Goal: Transaction & Acquisition: Purchase product/service

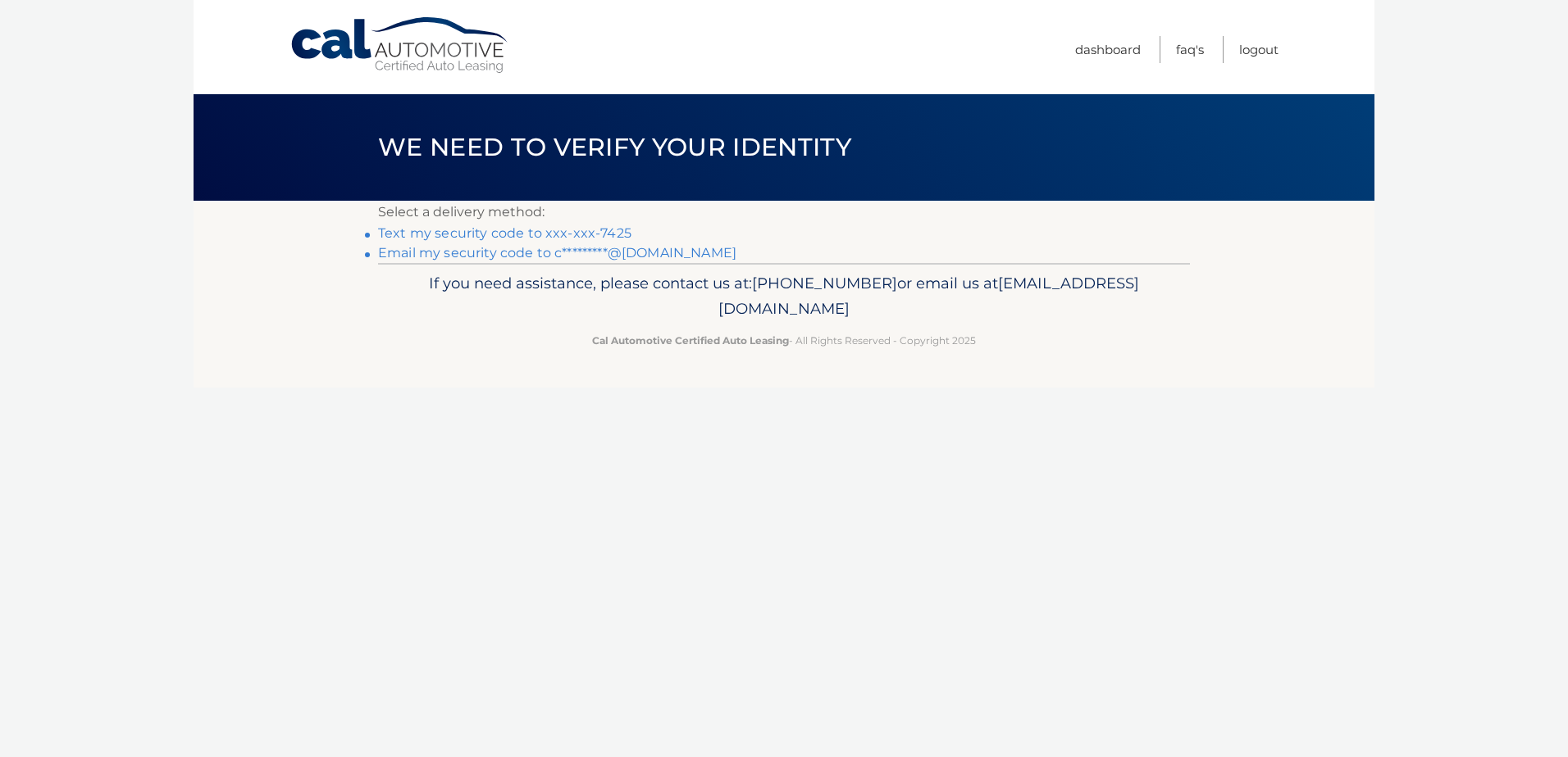
click at [508, 235] on link "Text my security code to xxx-xxx-7425" at bounding box center [504, 233] width 253 height 15
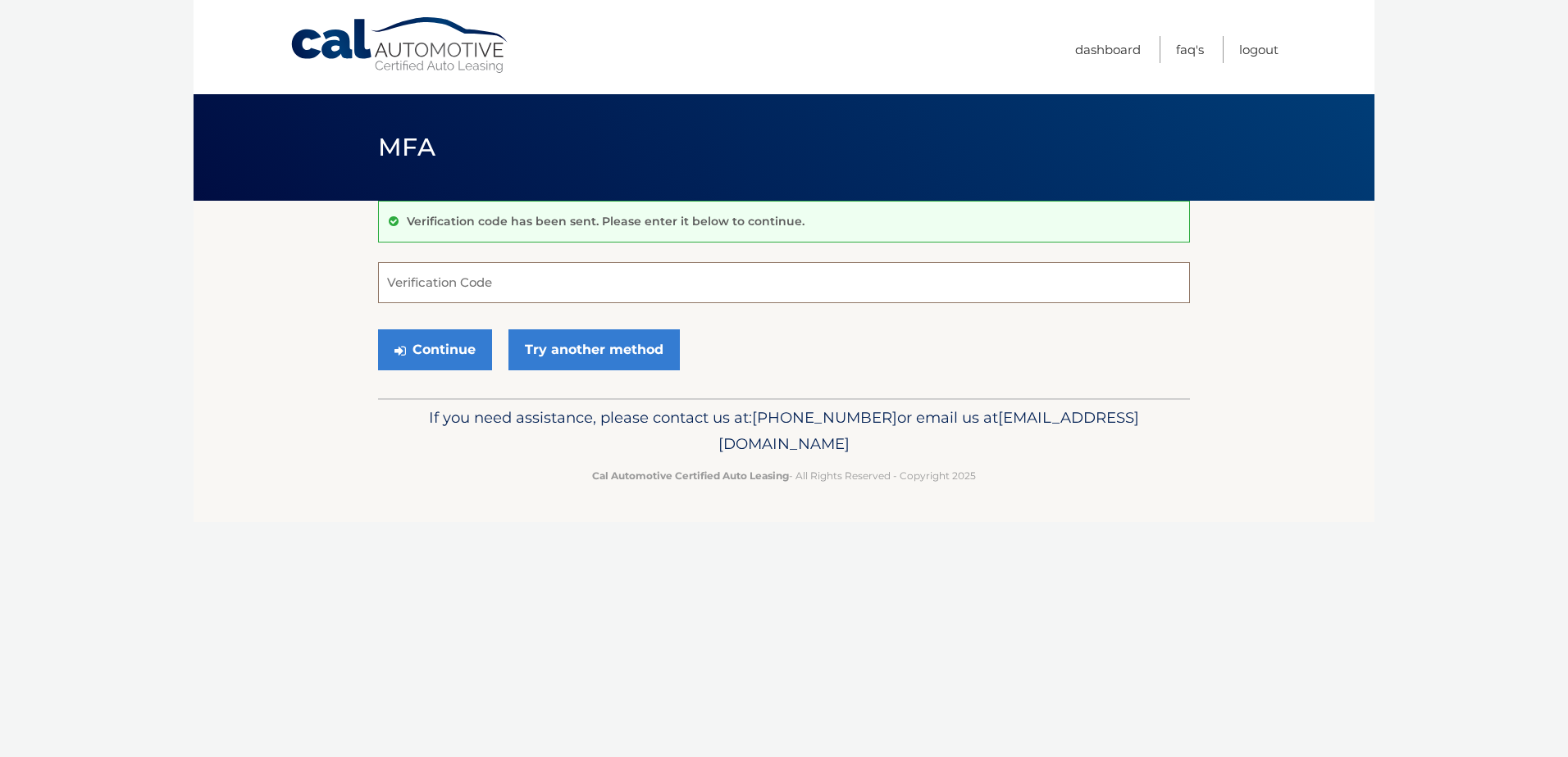
click at [502, 274] on input "Verification Code" at bounding box center [783, 283] width 812 height 41
type input "294882"
click at [378, 330] on button "Continue" at bounding box center [434, 350] width 114 height 41
click at [451, 345] on button "Continue" at bounding box center [434, 350] width 114 height 41
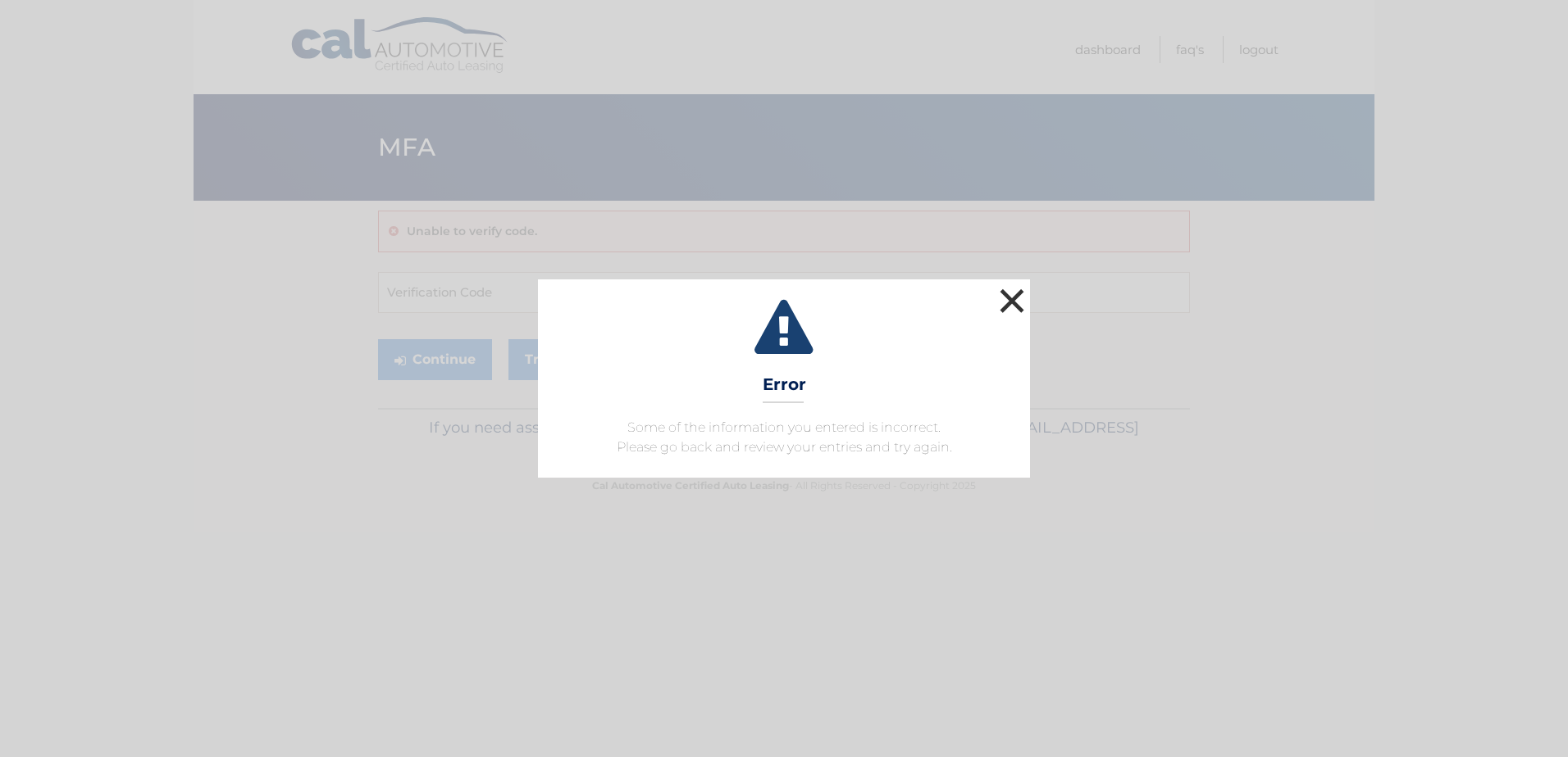
click at [1023, 294] on button "×" at bounding box center [1012, 301] width 33 height 33
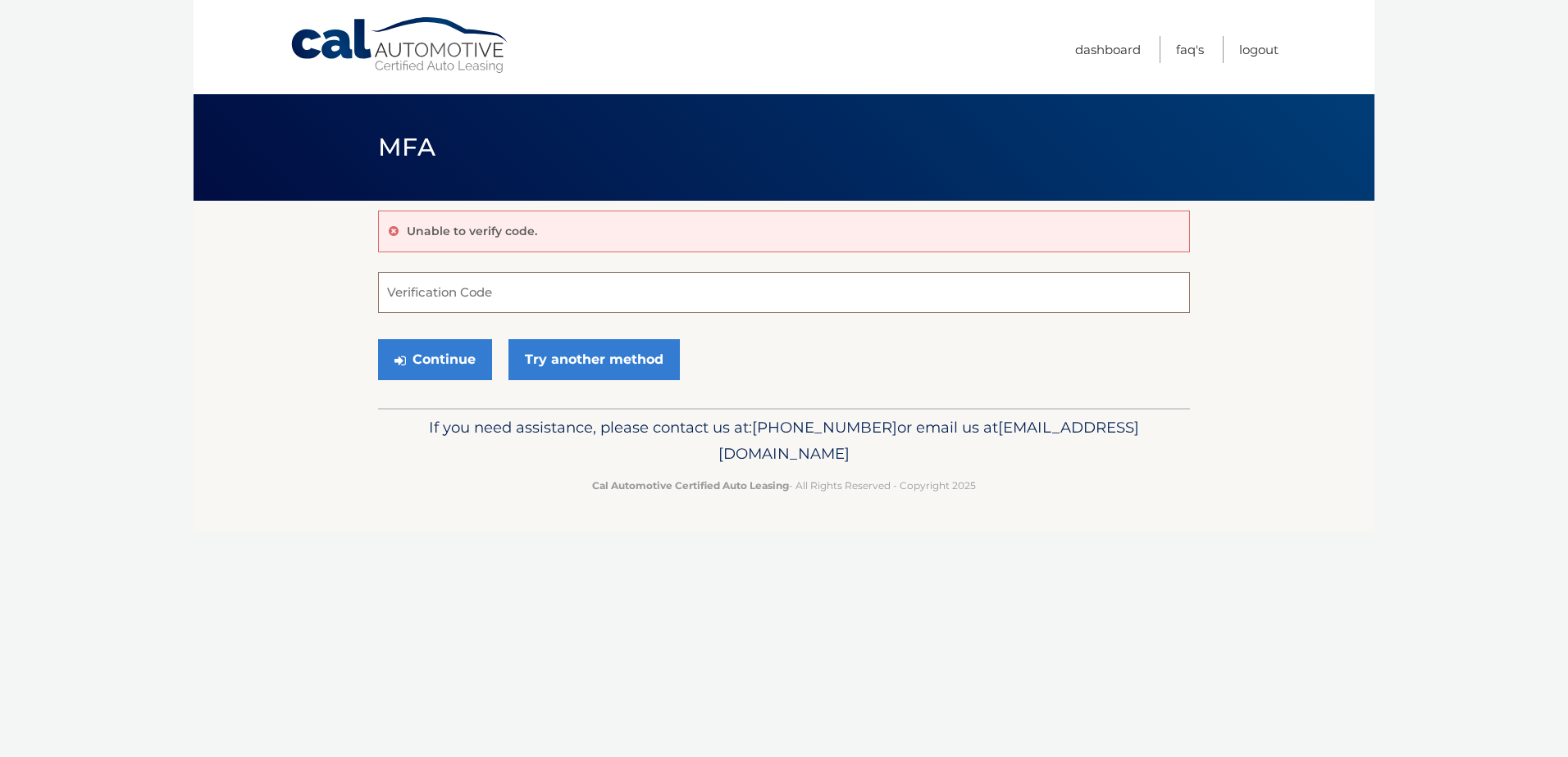
click at [496, 303] on input "Verification Code" at bounding box center [783, 292] width 812 height 41
type input "294882"
click at [456, 349] on button "Continue" at bounding box center [434, 359] width 114 height 41
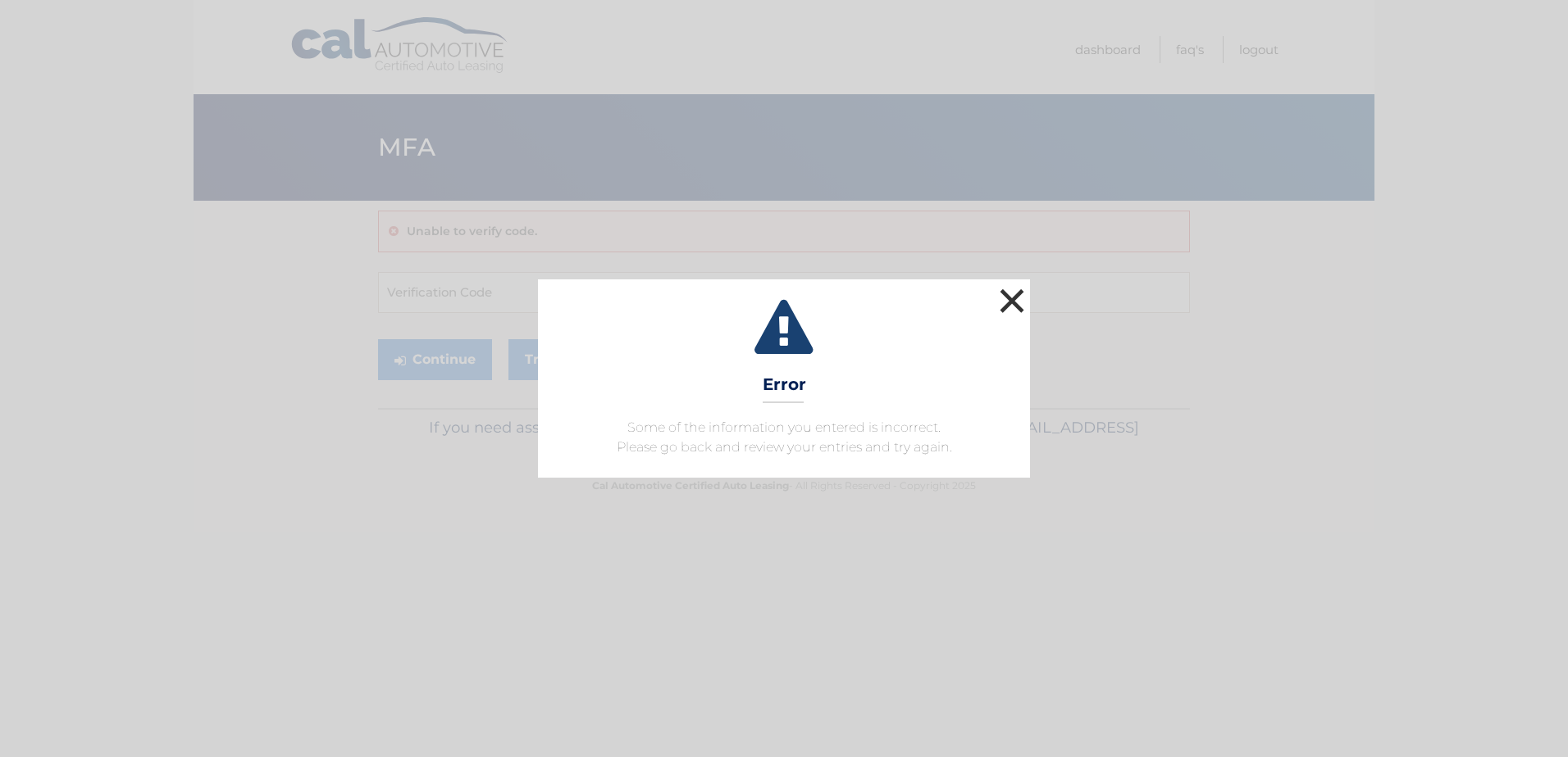
click at [1018, 302] on button "×" at bounding box center [1012, 301] width 33 height 33
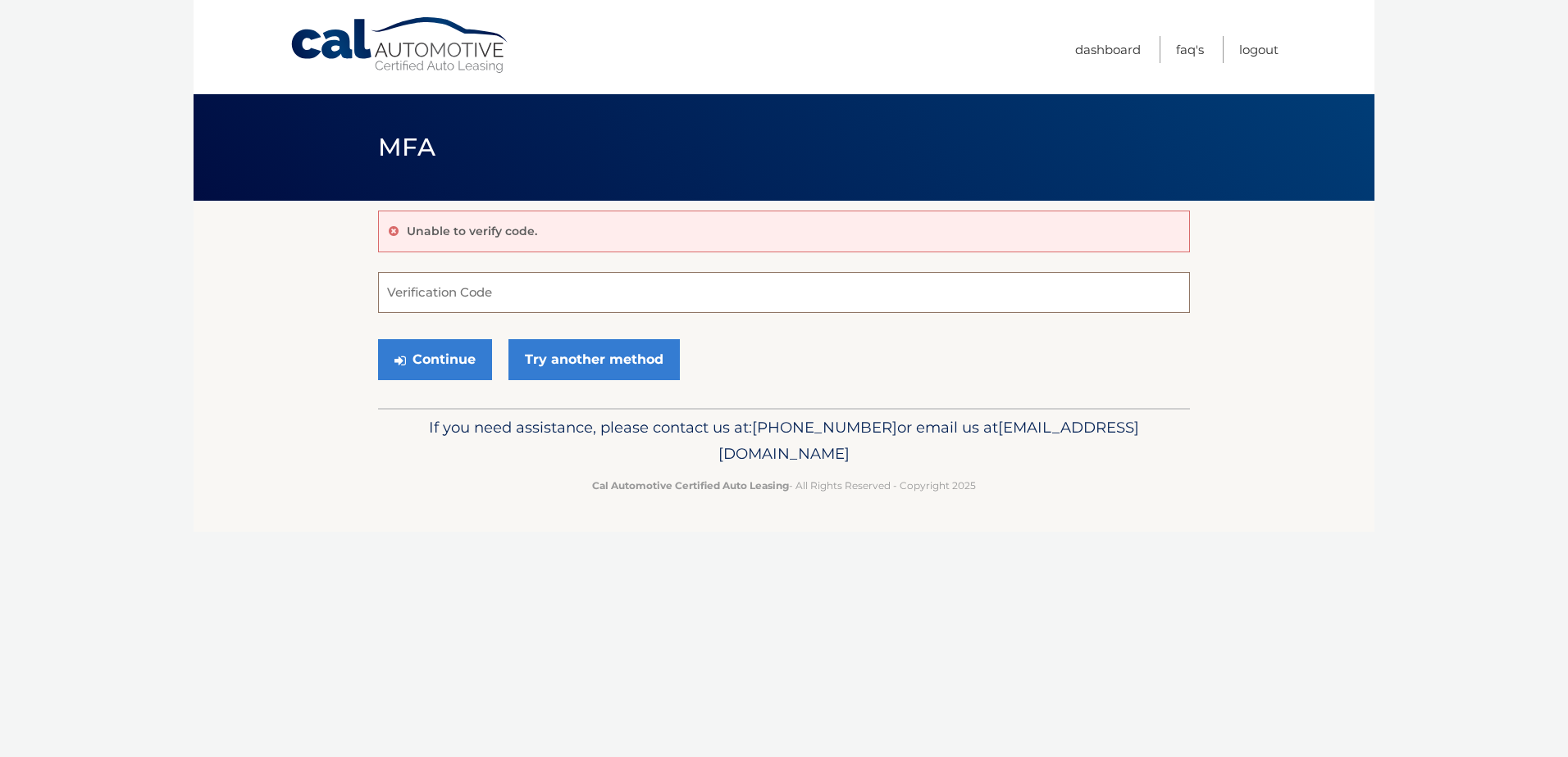
click at [568, 305] on input "Verification Code" at bounding box center [783, 292] width 812 height 41
click at [1257, 51] on link "Logout" at bounding box center [1258, 50] width 39 height 27
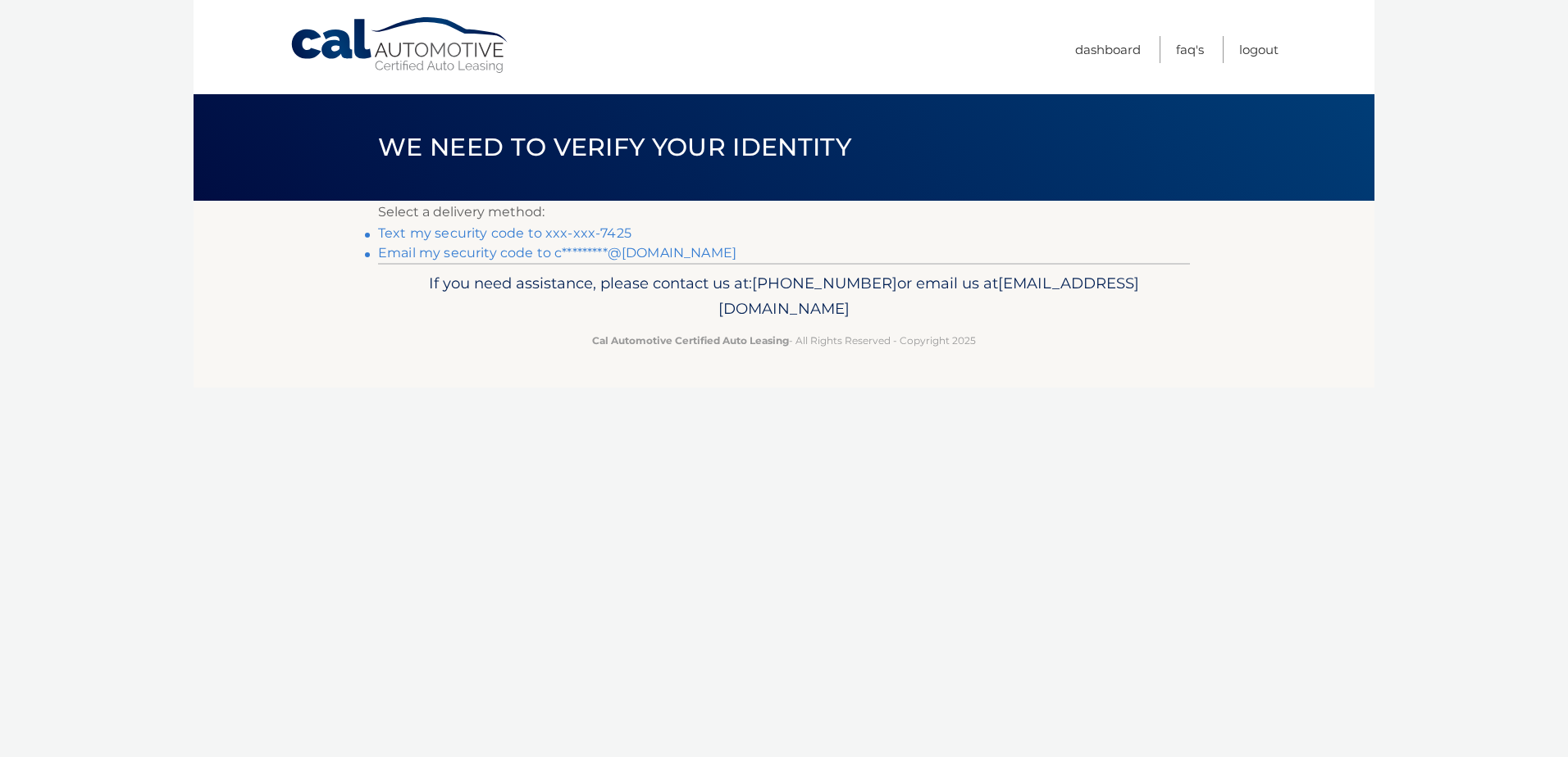
click at [531, 236] on link "Text my security code to xxx-xxx-7425" at bounding box center [504, 233] width 253 height 15
click at [536, 252] on link "Email my security code to c*********@gmail.com" at bounding box center [557, 253] width 358 height 15
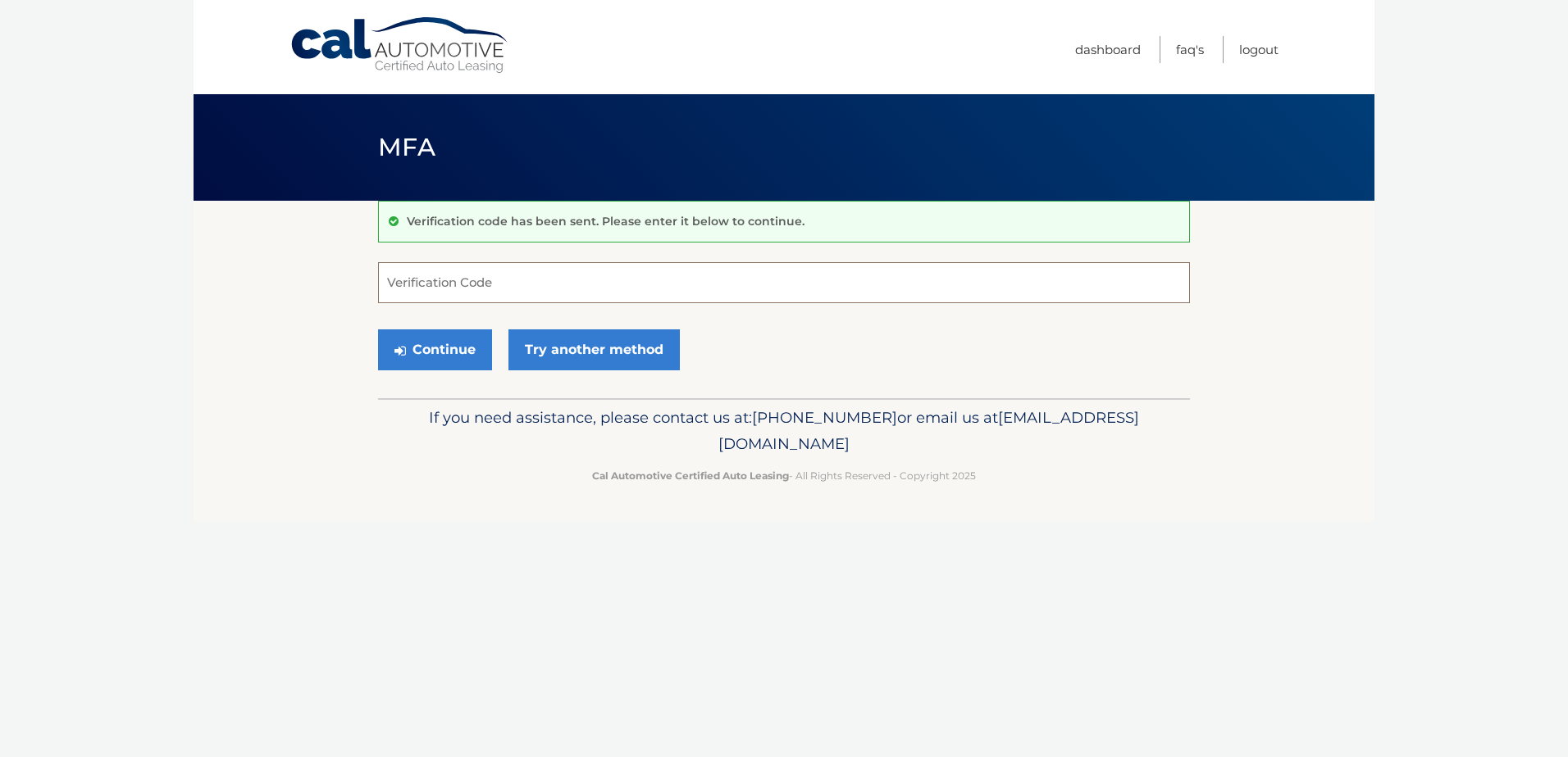
click at [503, 269] on input "Verification Code" at bounding box center [783, 283] width 812 height 41
type input "124245"
click at [459, 351] on button "Continue" at bounding box center [434, 350] width 114 height 41
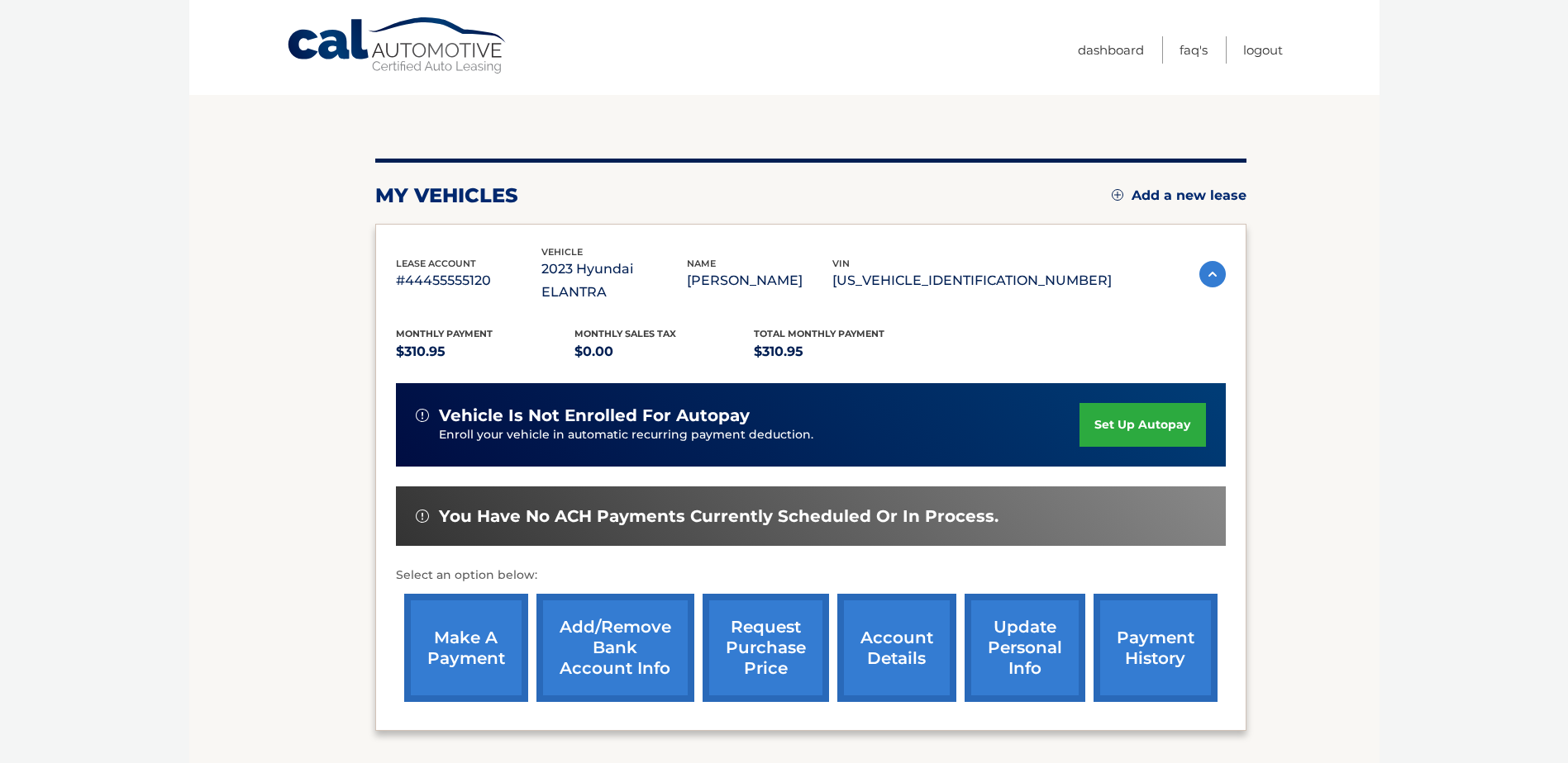
scroll to position [165, 0]
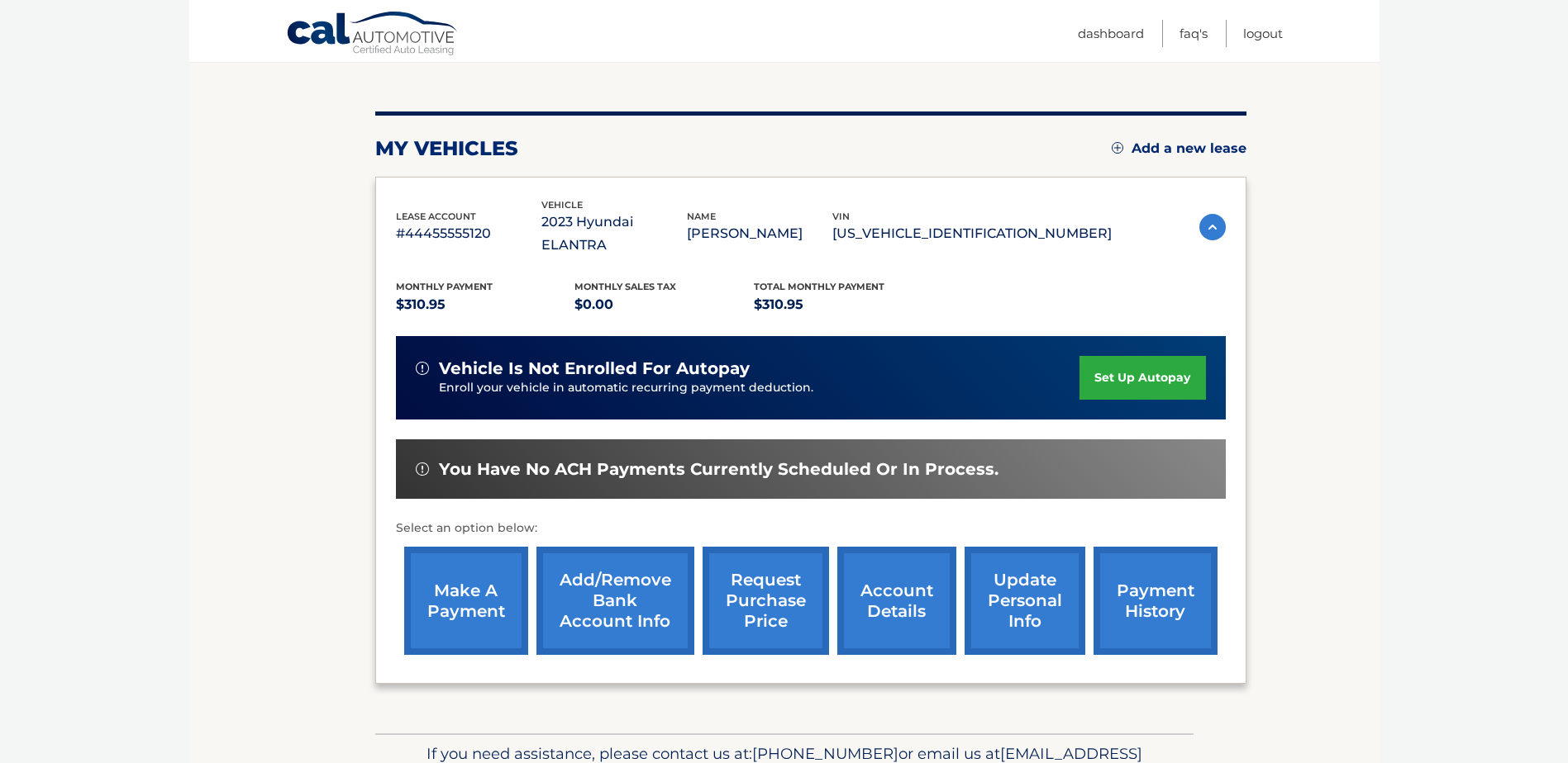
click at [1138, 565] on link "payment history" at bounding box center [1155, 601] width 124 height 108
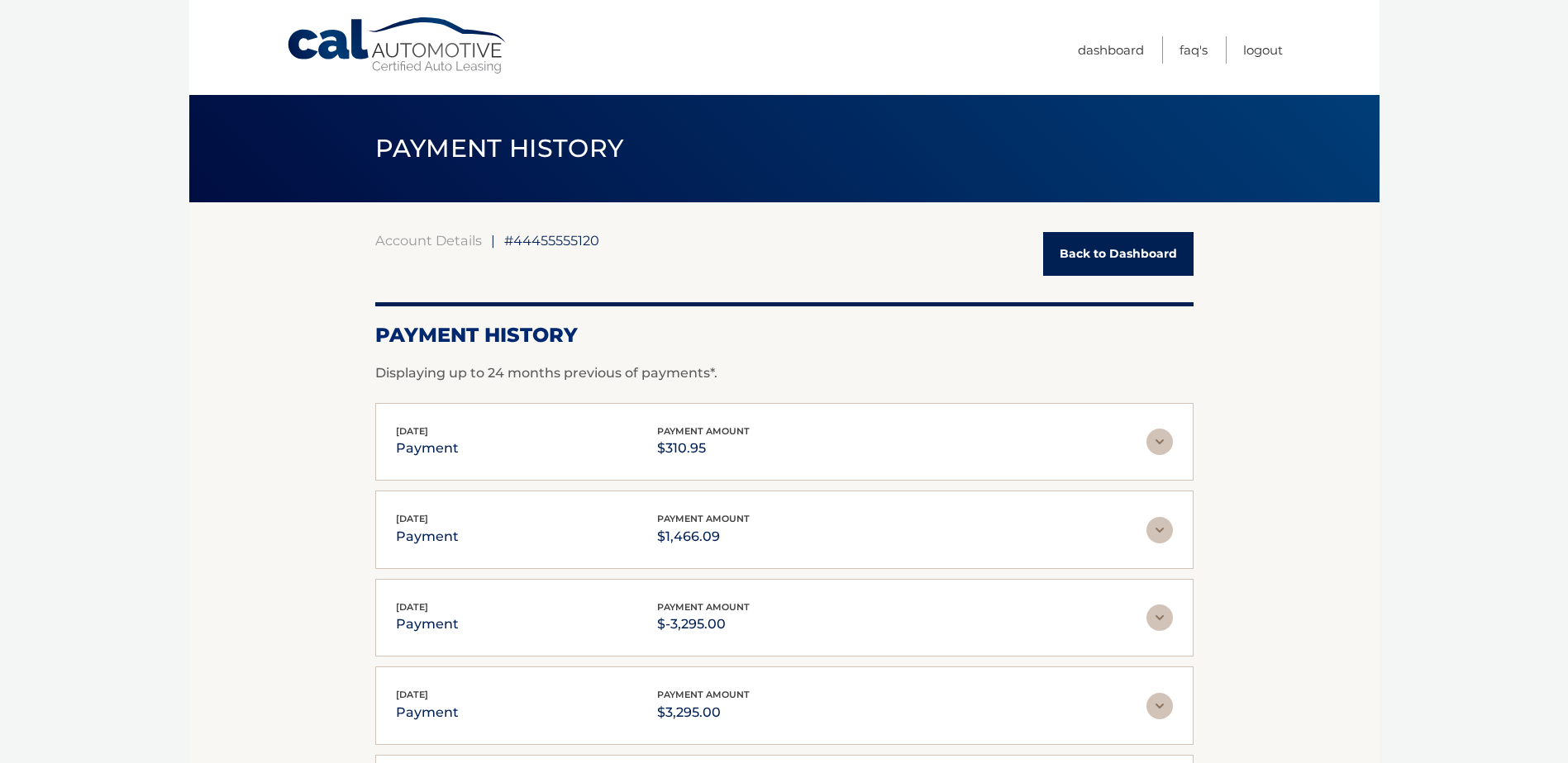
click at [1078, 257] on link "Back to Dashboard" at bounding box center [1119, 253] width 151 height 43
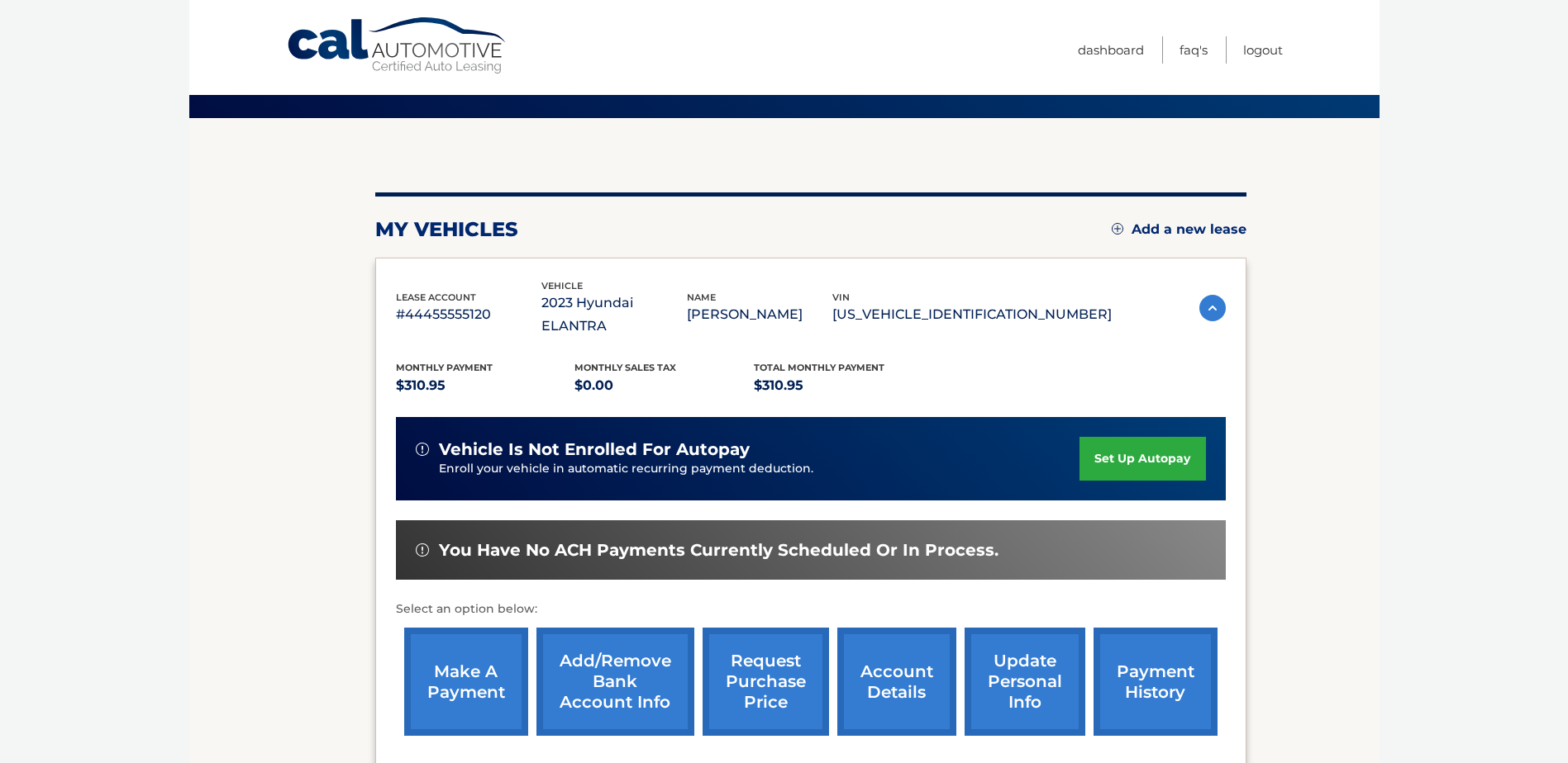
scroll to position [238, 0]
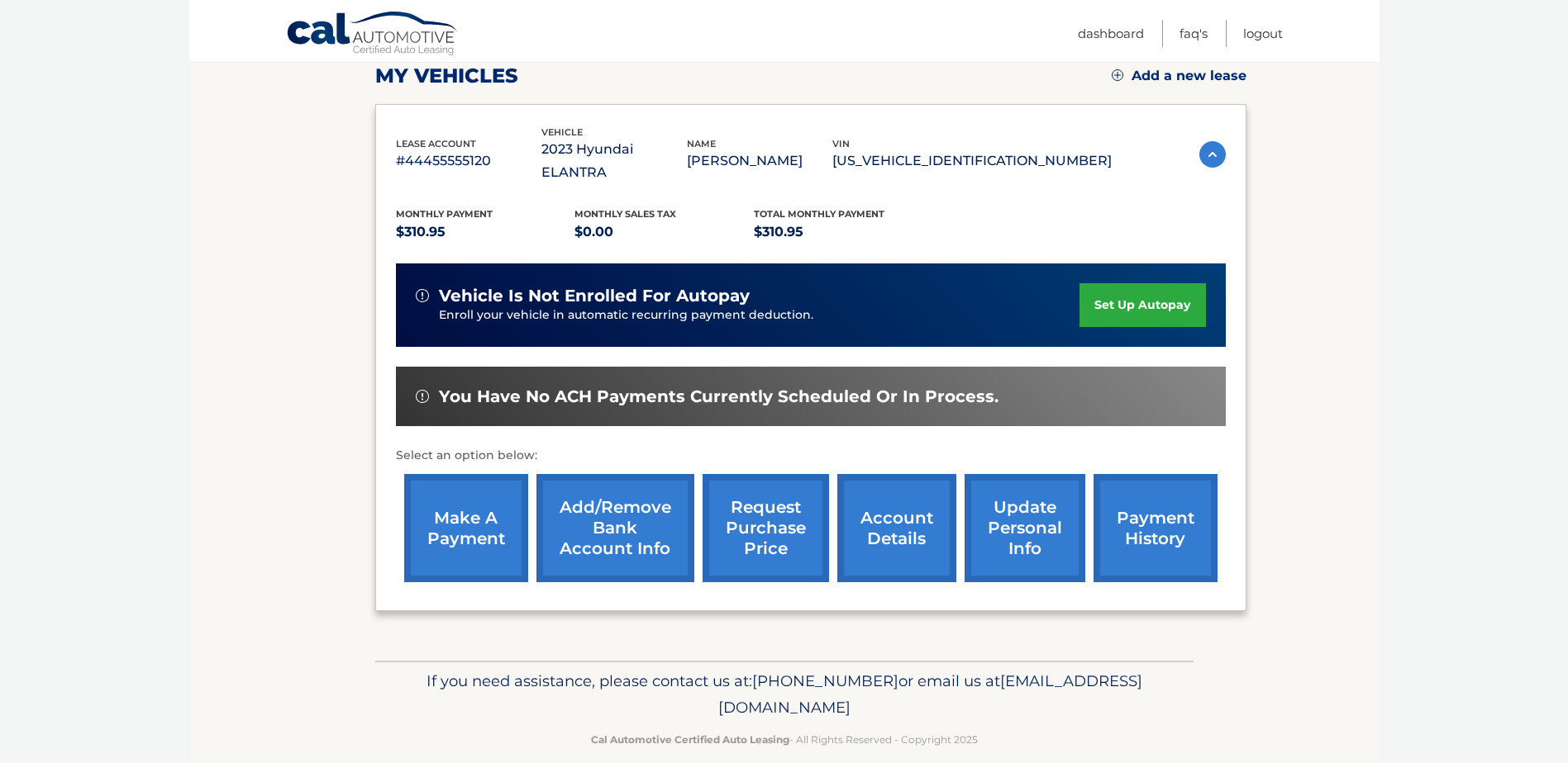
click at [471, 493] on link "make a payment" at bounding box center [466, 528] width 124 height 108
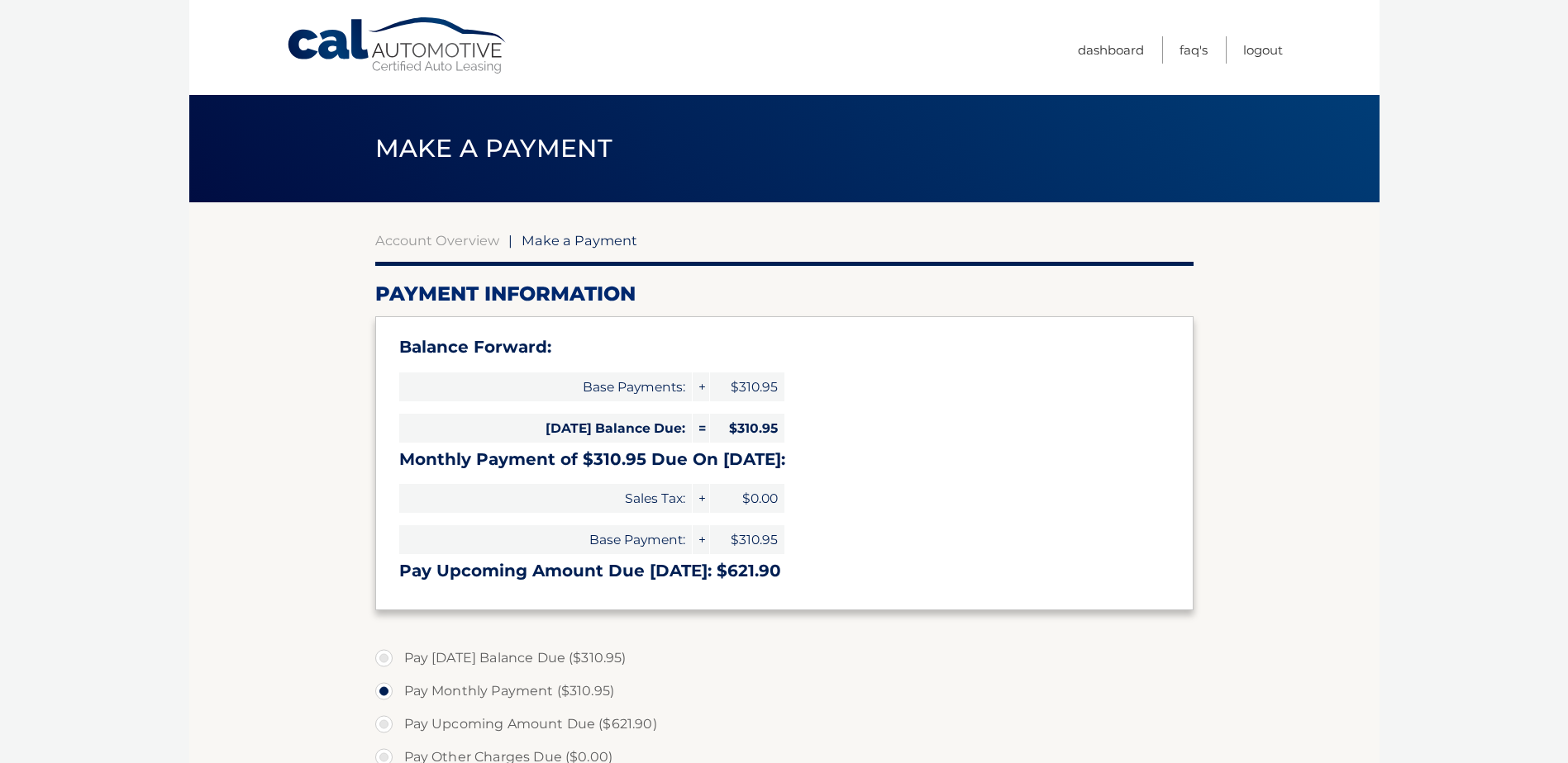
select select "NzY2MWFiZTQtNmE5ZS00NjhiLWE5YzEtMjVkOGY1ZTVkYjg1"
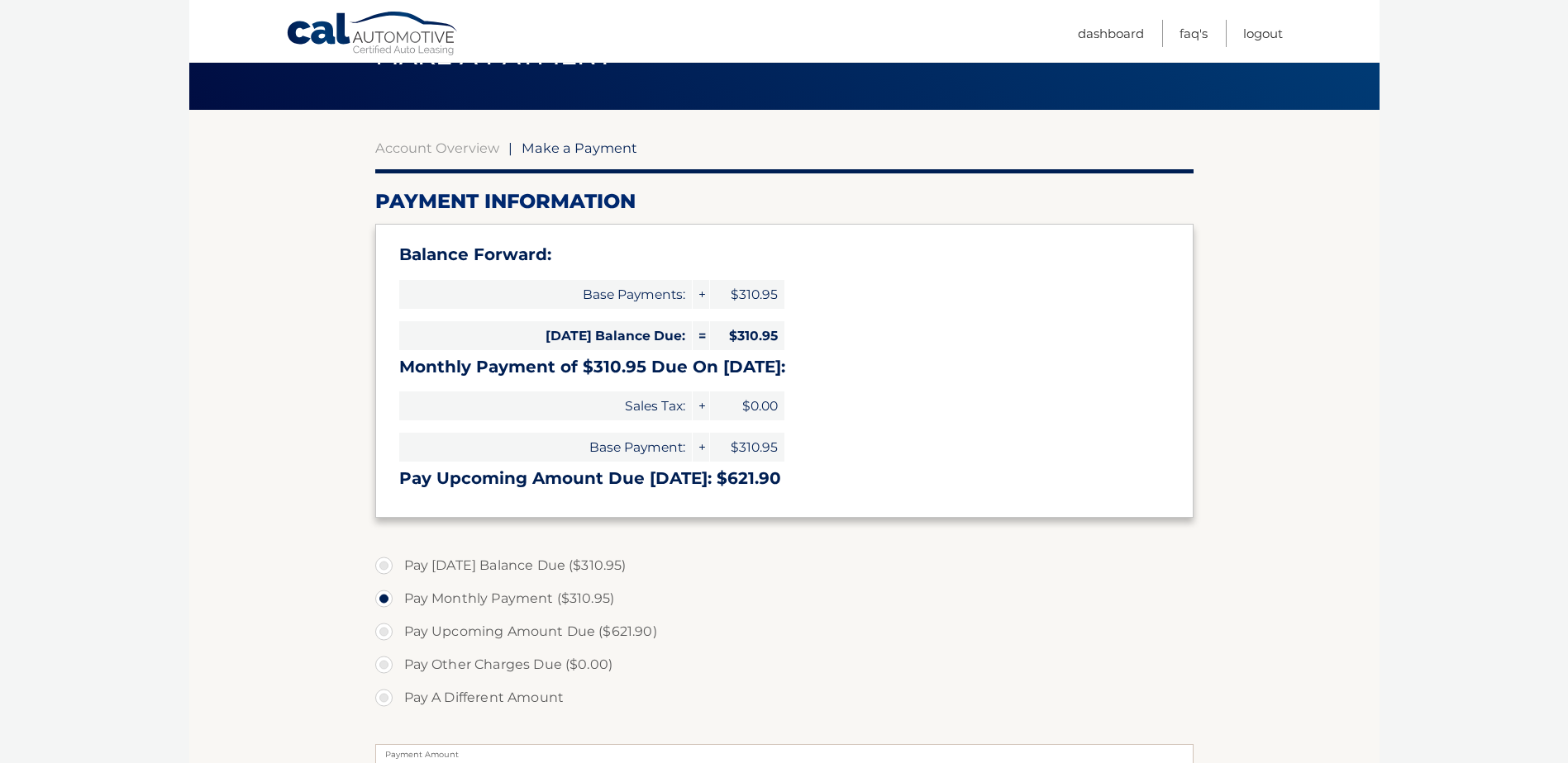
scroll to position [74, 0]
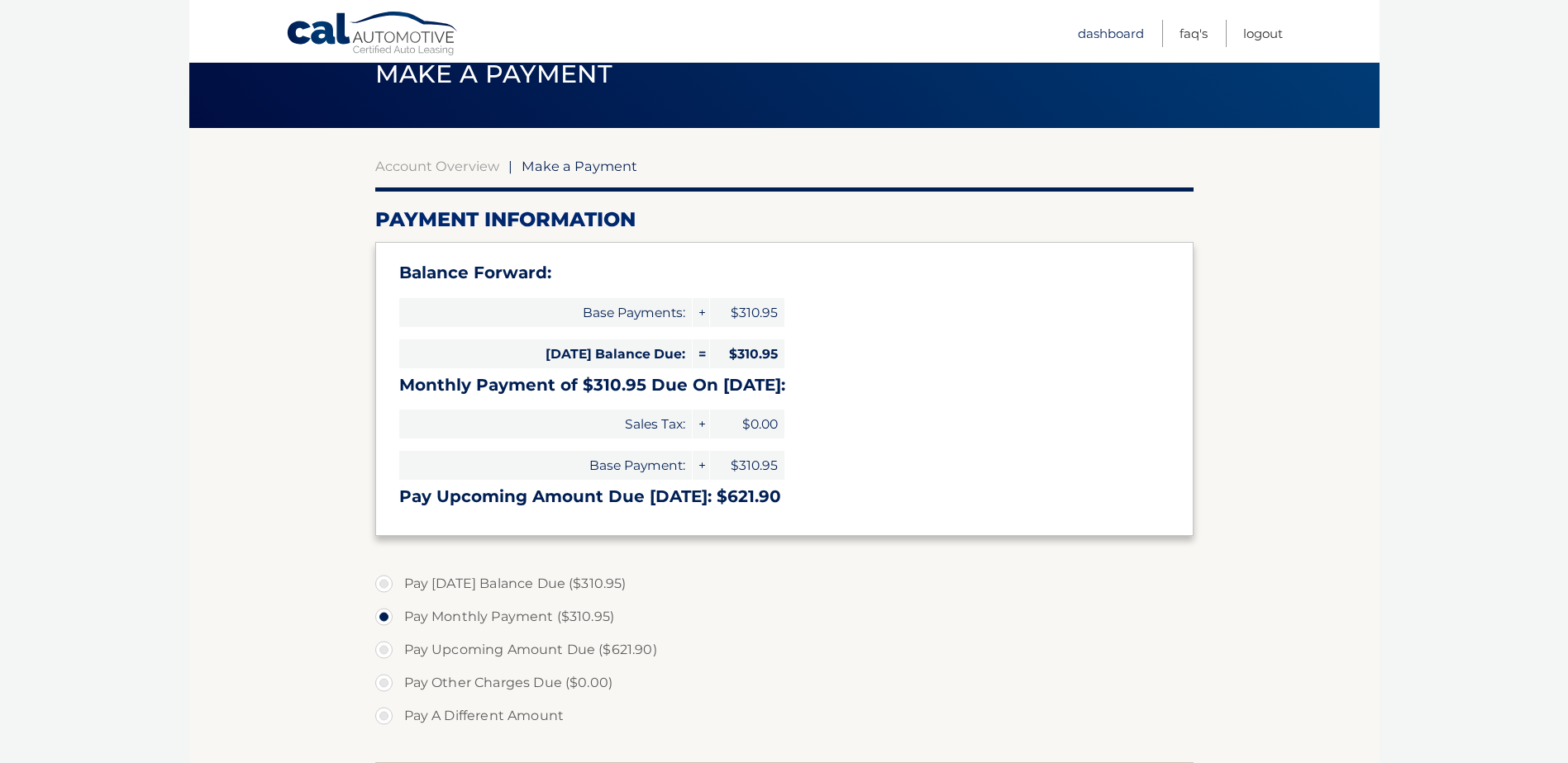
click at [1100, 34] on link "Dashboard" at bounding box center [1111, 34] width 66 height 27
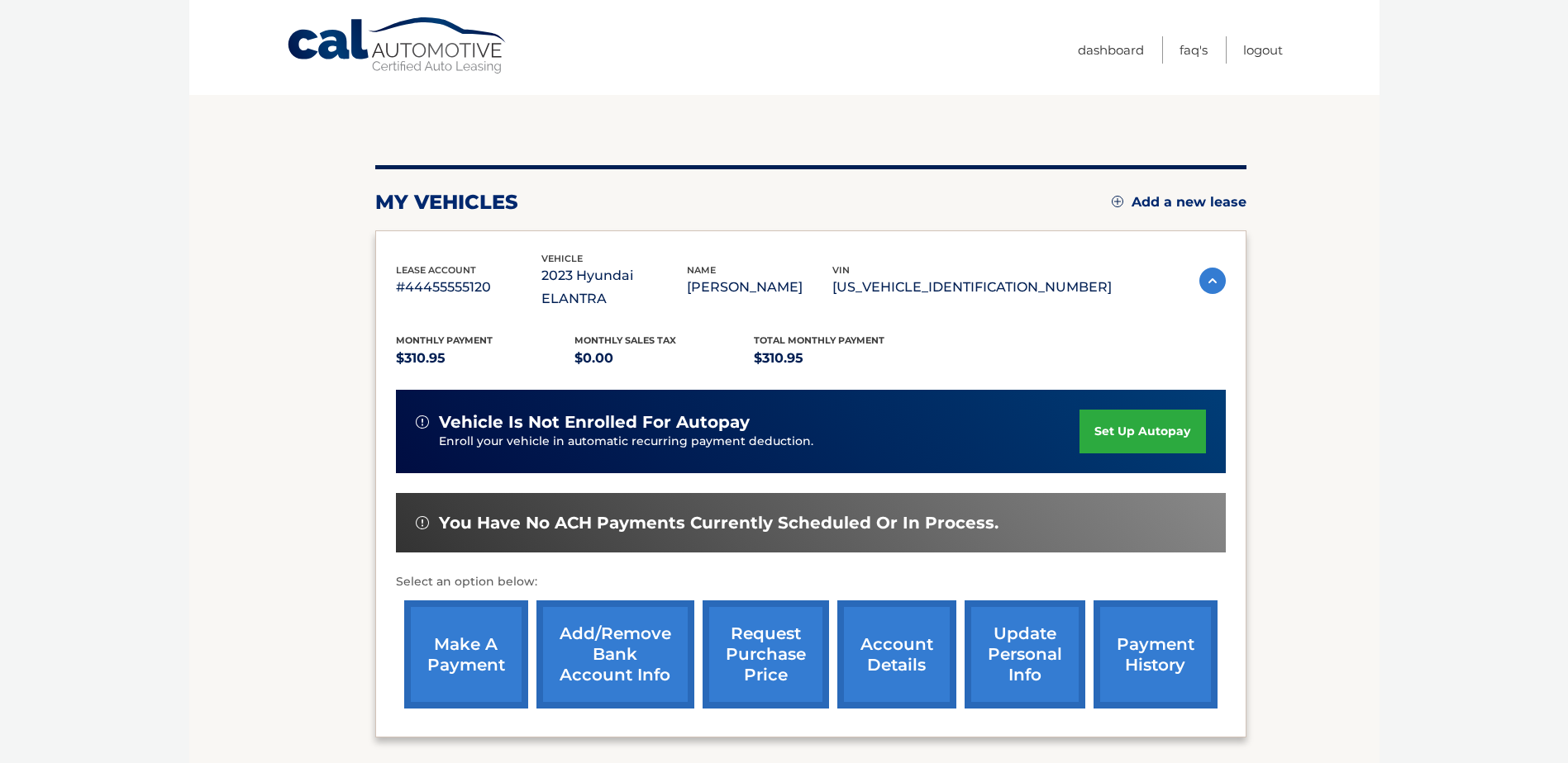
scroll to position [238, 0]
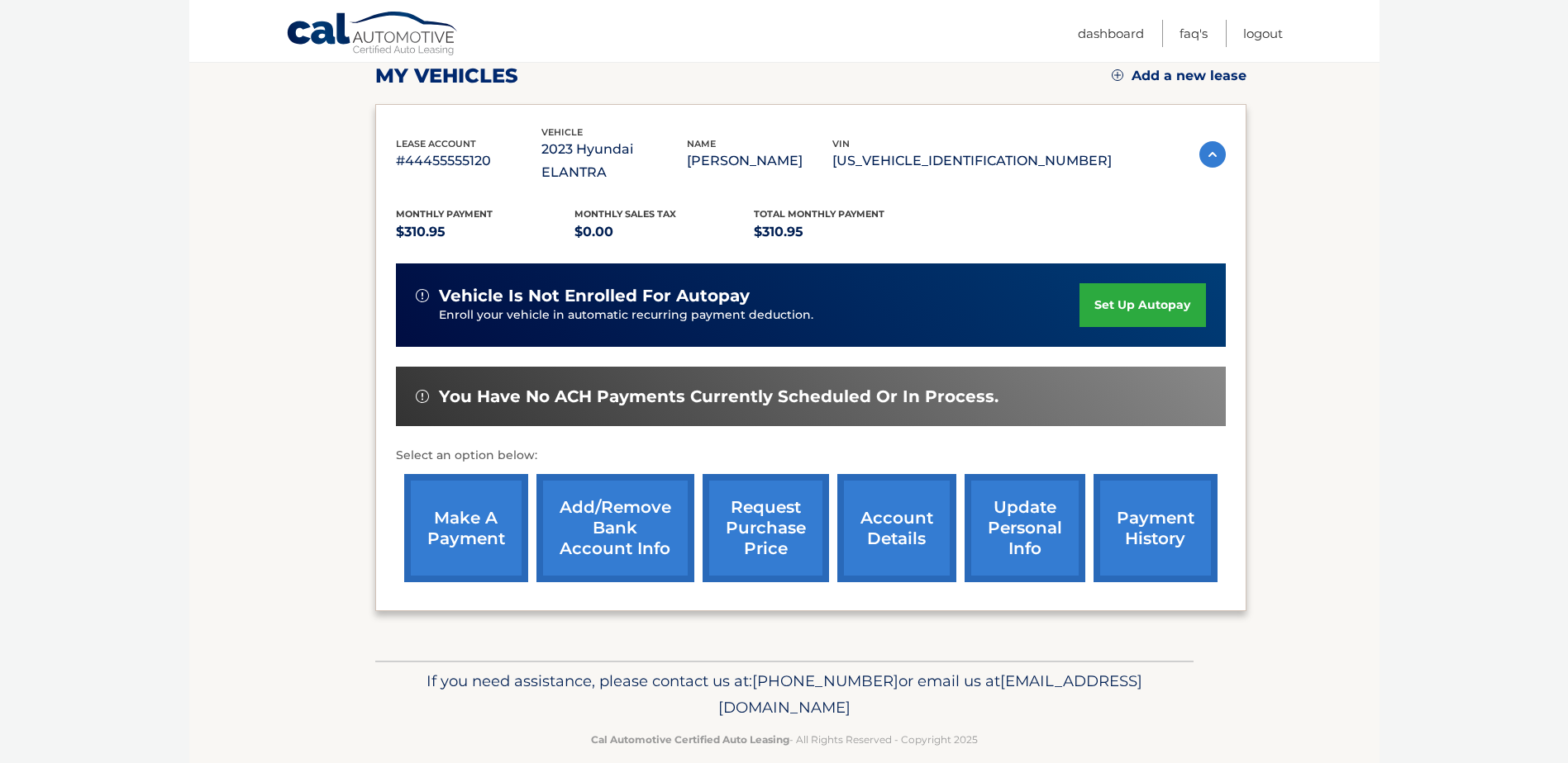
click at [1124, 505] on link "payment history" at bounding box center [1155, 528] width 124 height 108
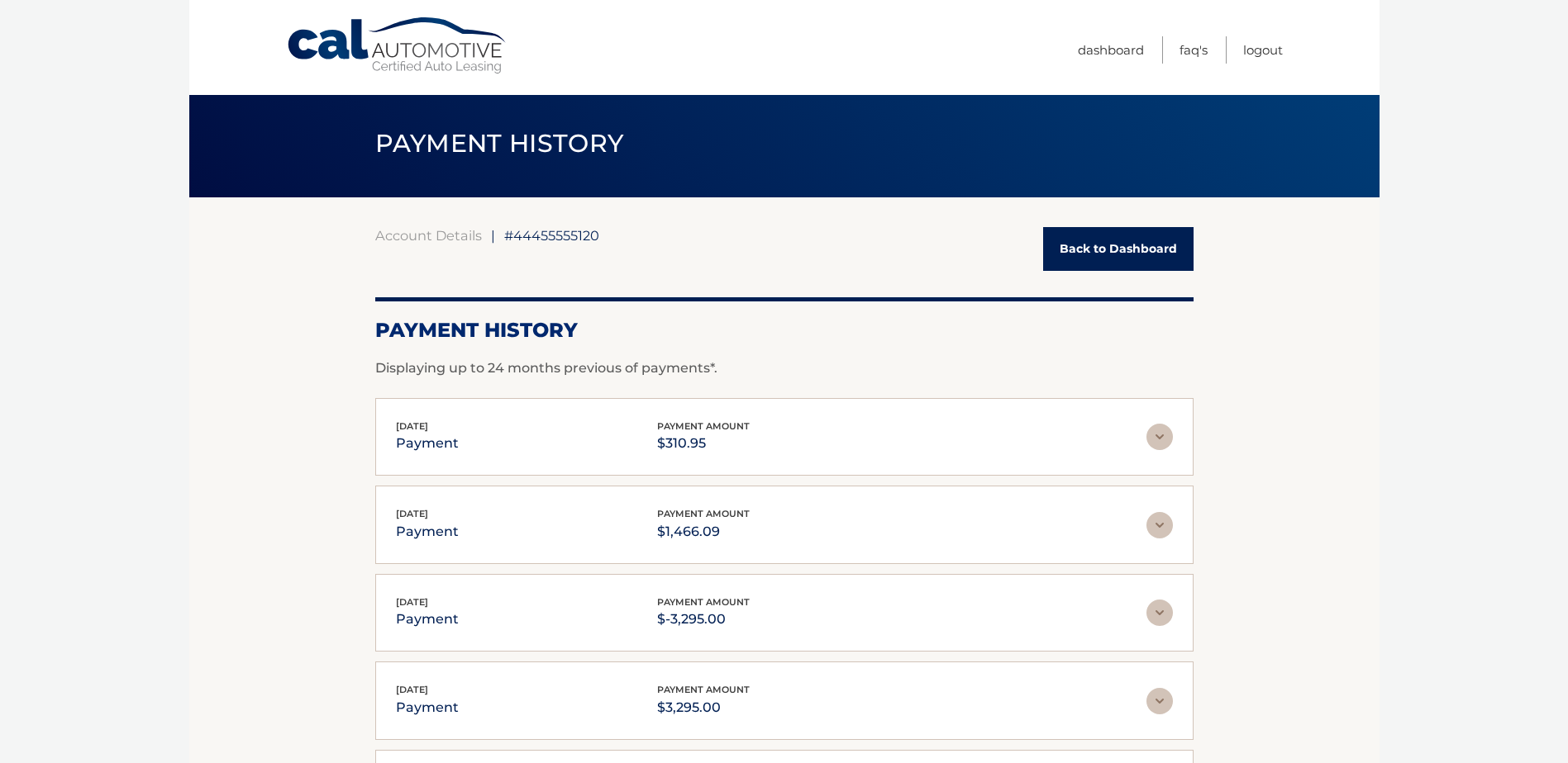
scroll to position [165, 0]
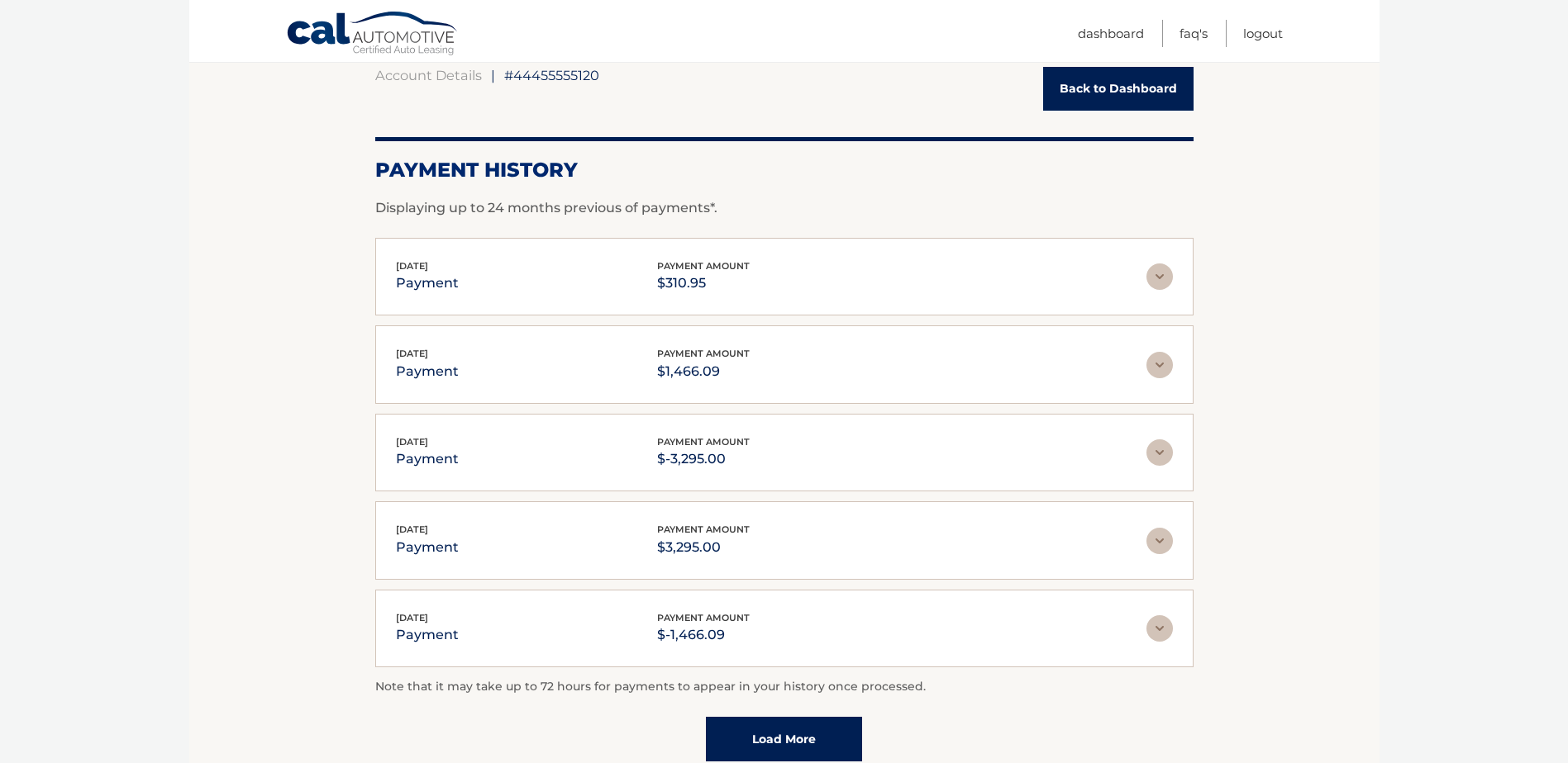
click at [1136, 90] on link "Back to Dashboard" at bounding box center [1119, 88] width 151 height 43
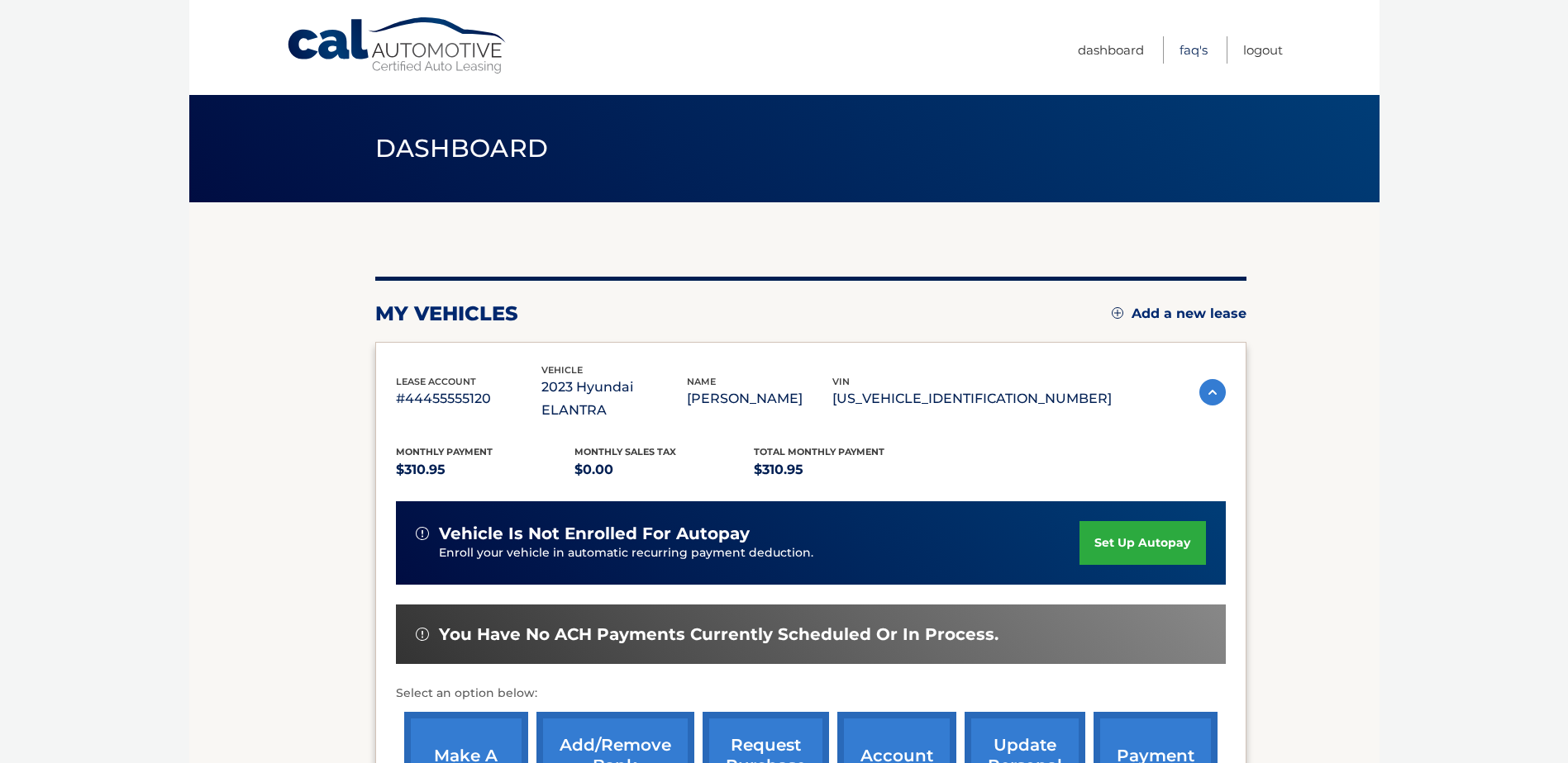
click at [1183, 50] on link "FAQ's" at bounding box center [1193, 50] width 28 height 27
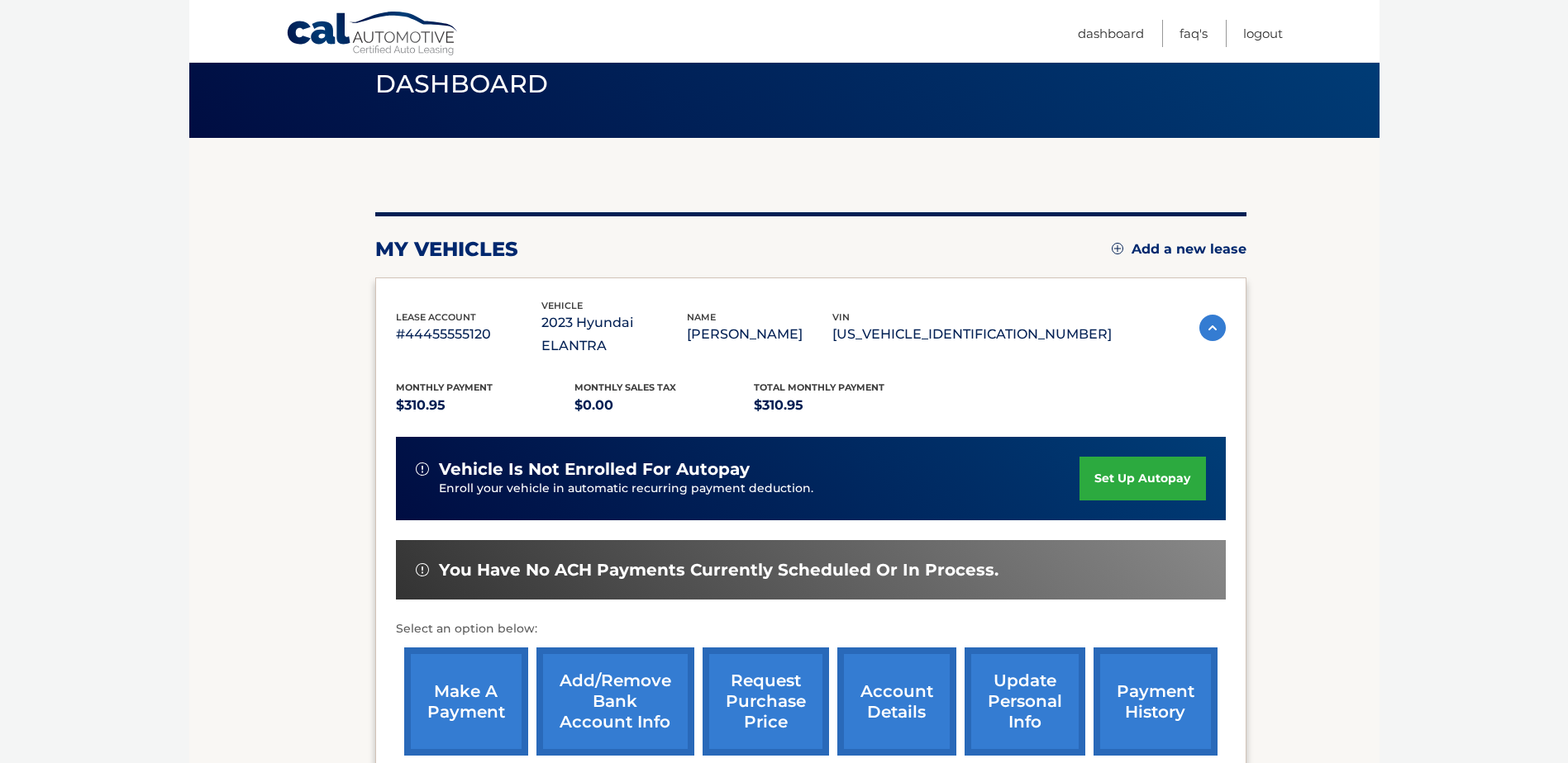
scroll to position [238, 0]
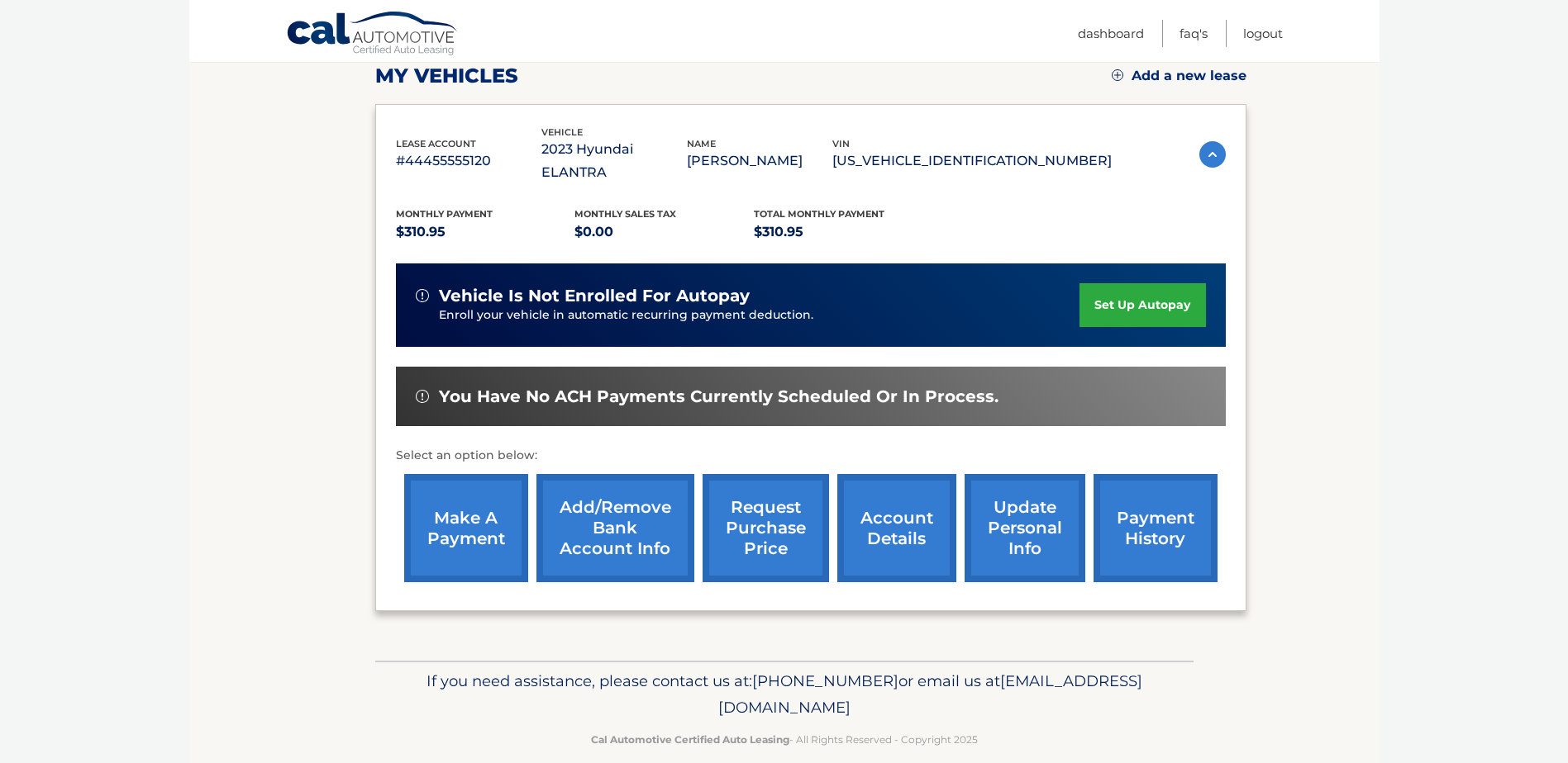
click at [468, 500] on link "make a payment" at bounding box center [466, 528] width 124 height 108
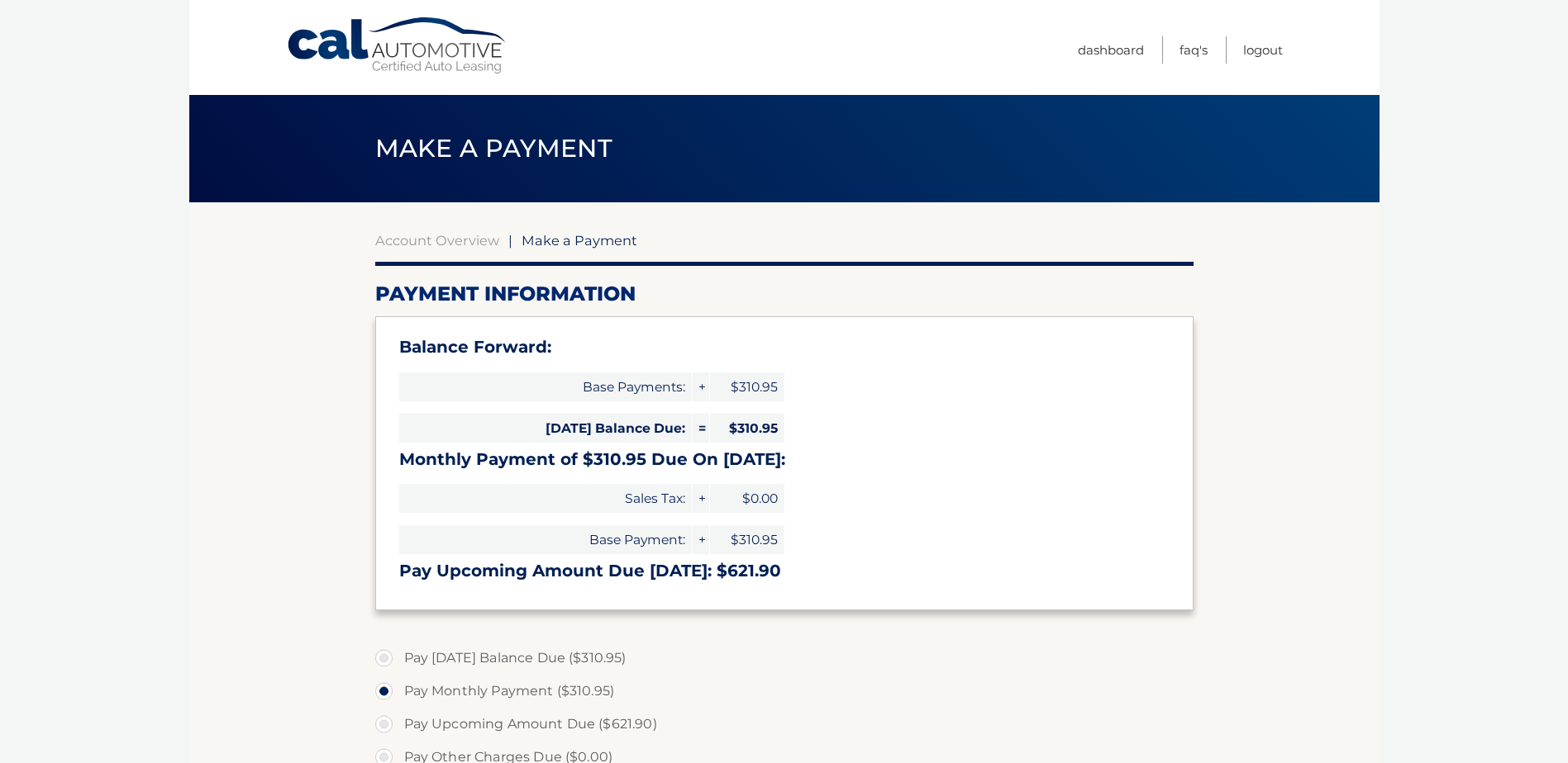
select select "NzY2MWFiZTQtNmE5ZS00NjhiLWE5YzEtMjVkOGY1ZTVkYjg1"
click at [1193, 51] on link "FAQ's" at bounding box center [1193, 50] width 28 height 27
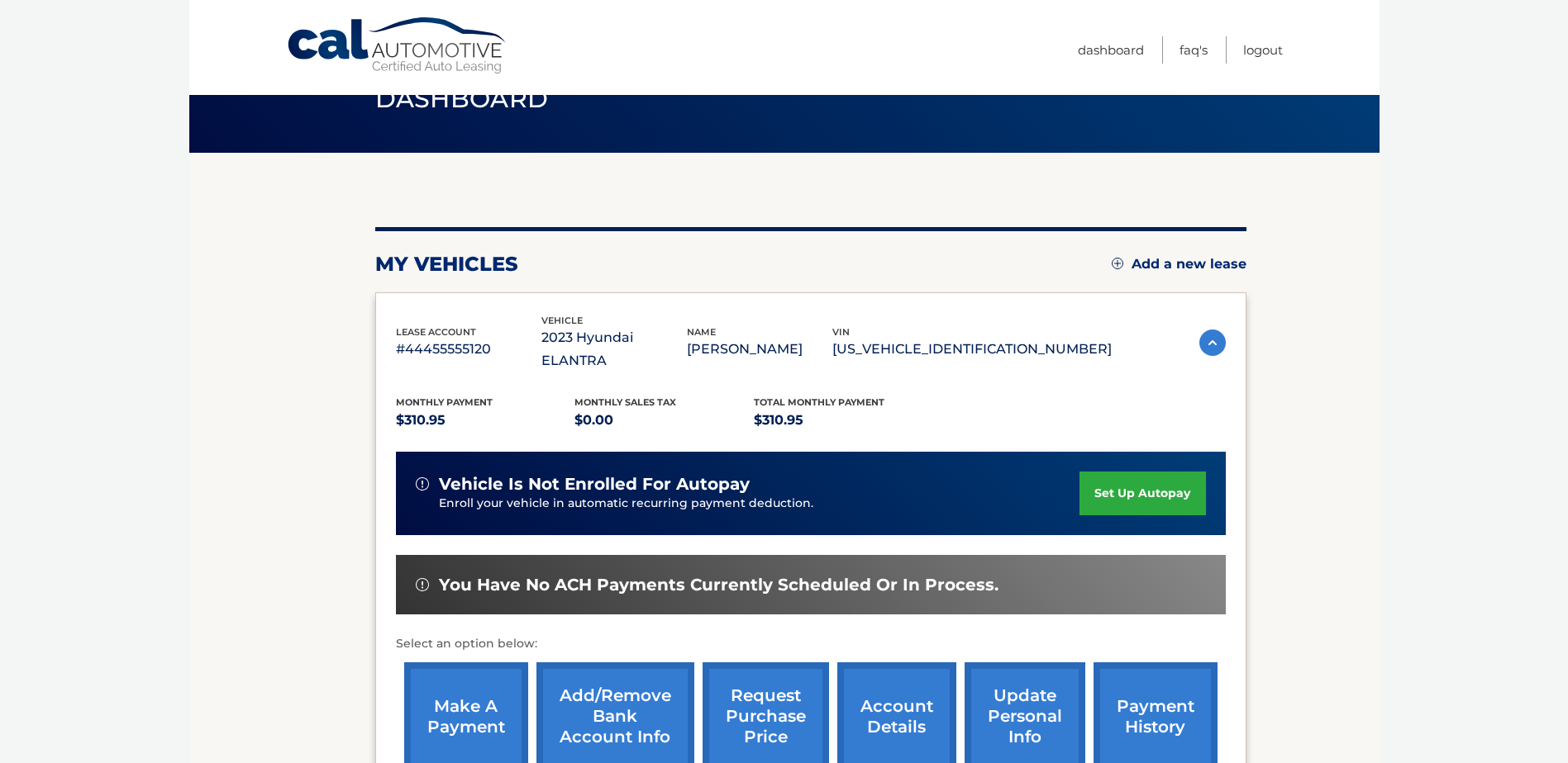
scroll to position [238, 0]
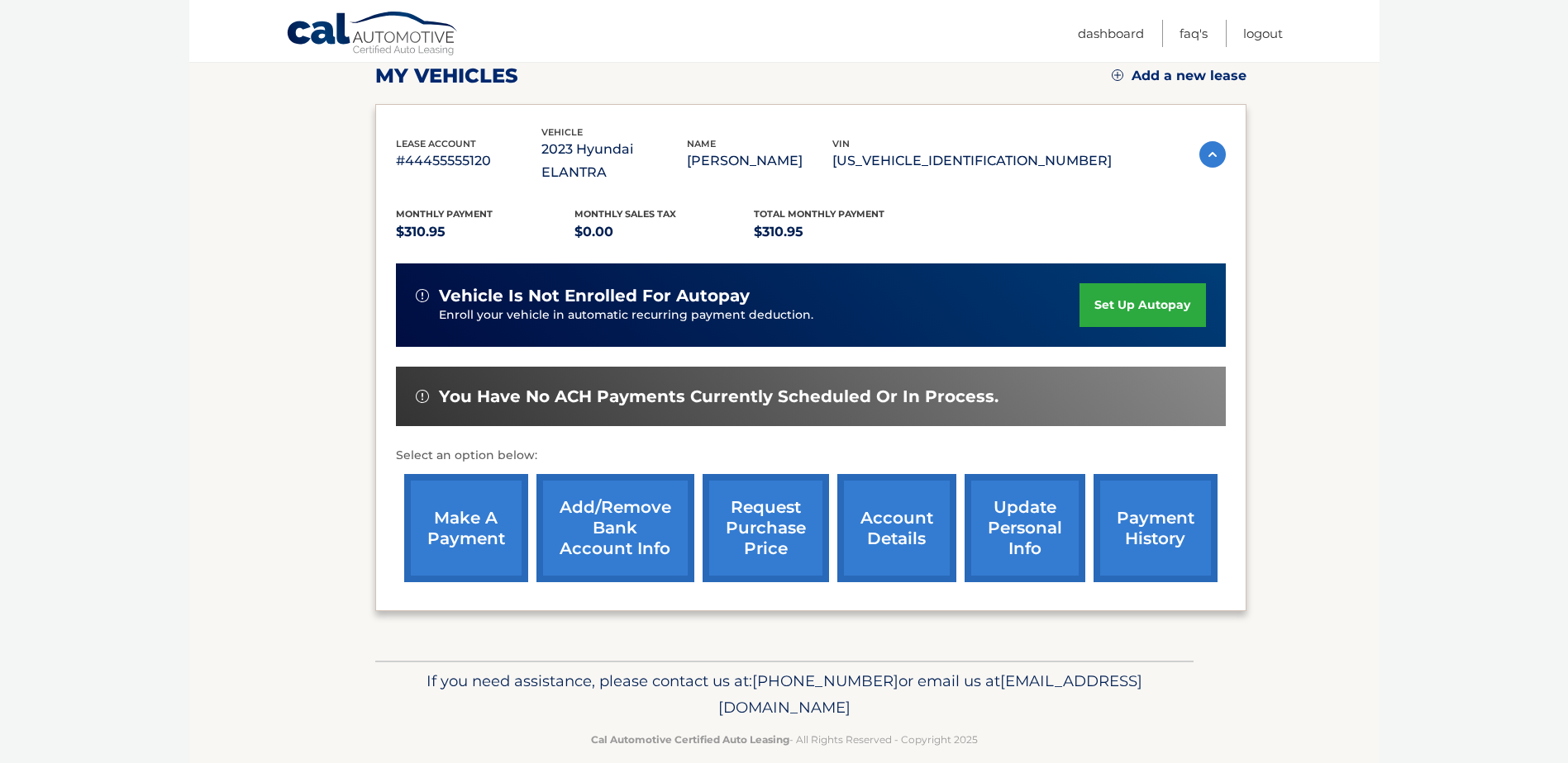
click at [1114, 493] on link "payment history" at bounding box center [1155, 528] width 124 height 108
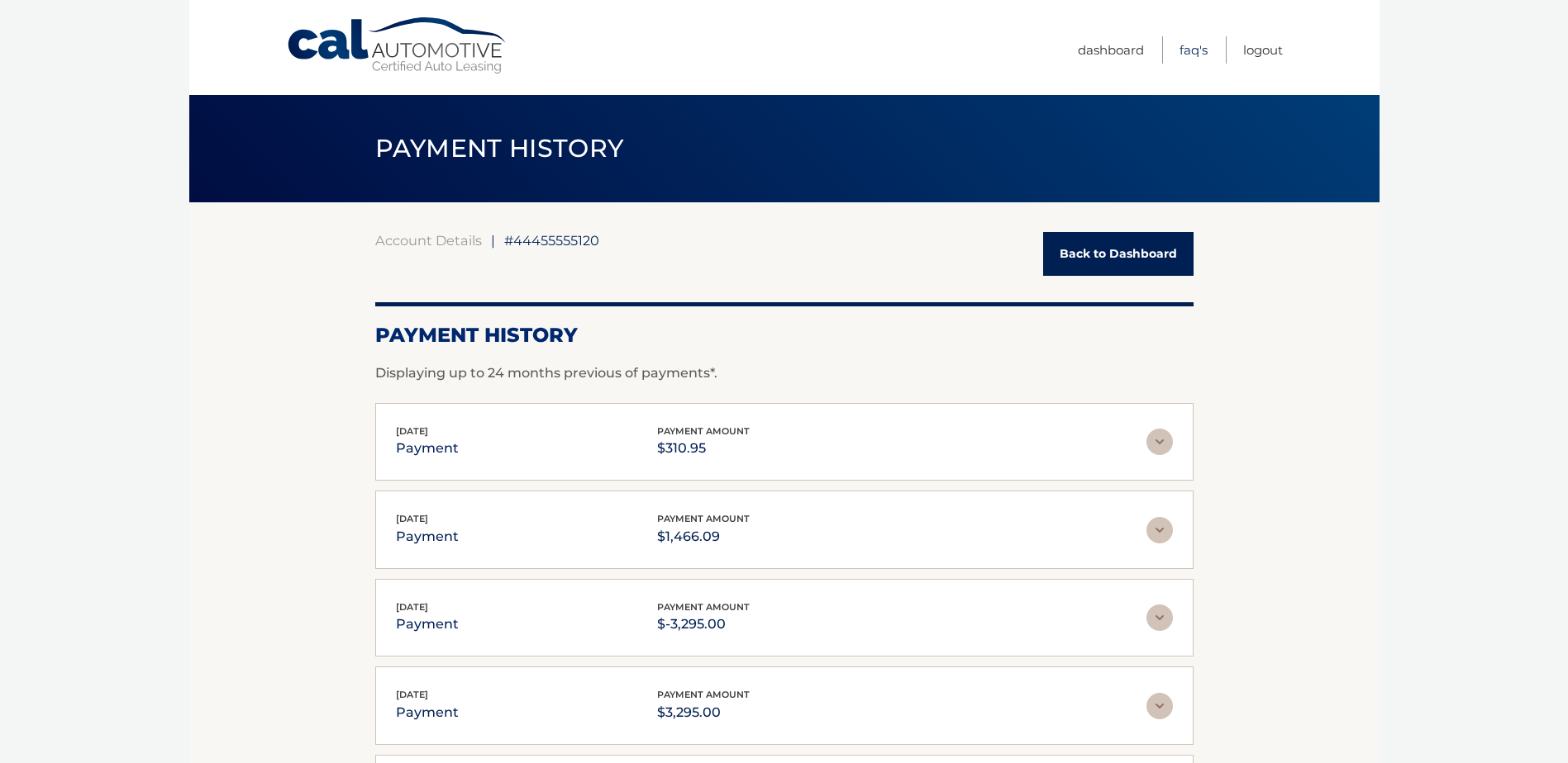
click at [1191, 51] on link "FAQ's" at bounding box center [1193, 50] width 28 height 27
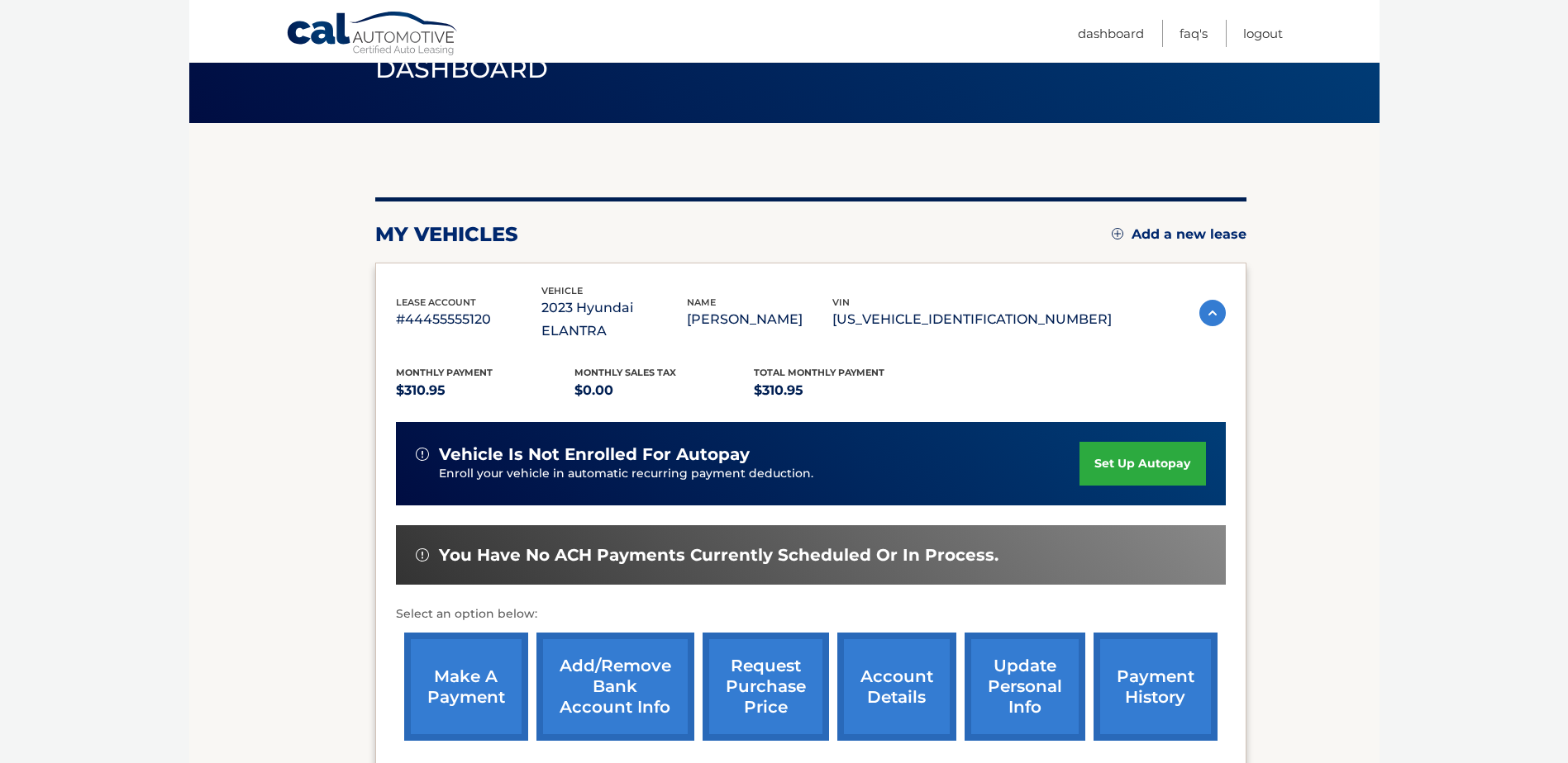
scroll to position [238, 0]
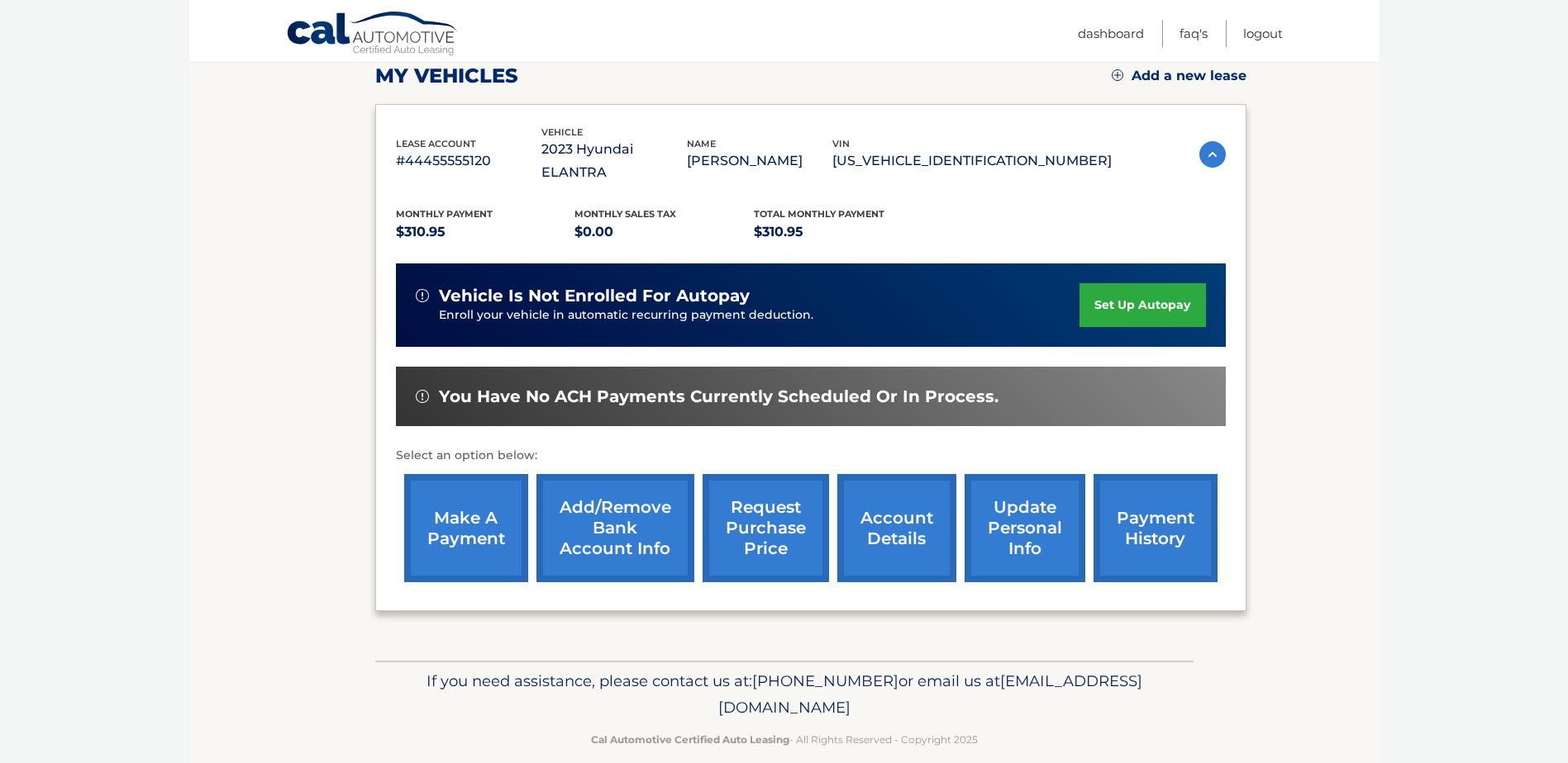
click at [1101, 513] on link "payment history" at bounding box center [1155, 528] width 124 height 108
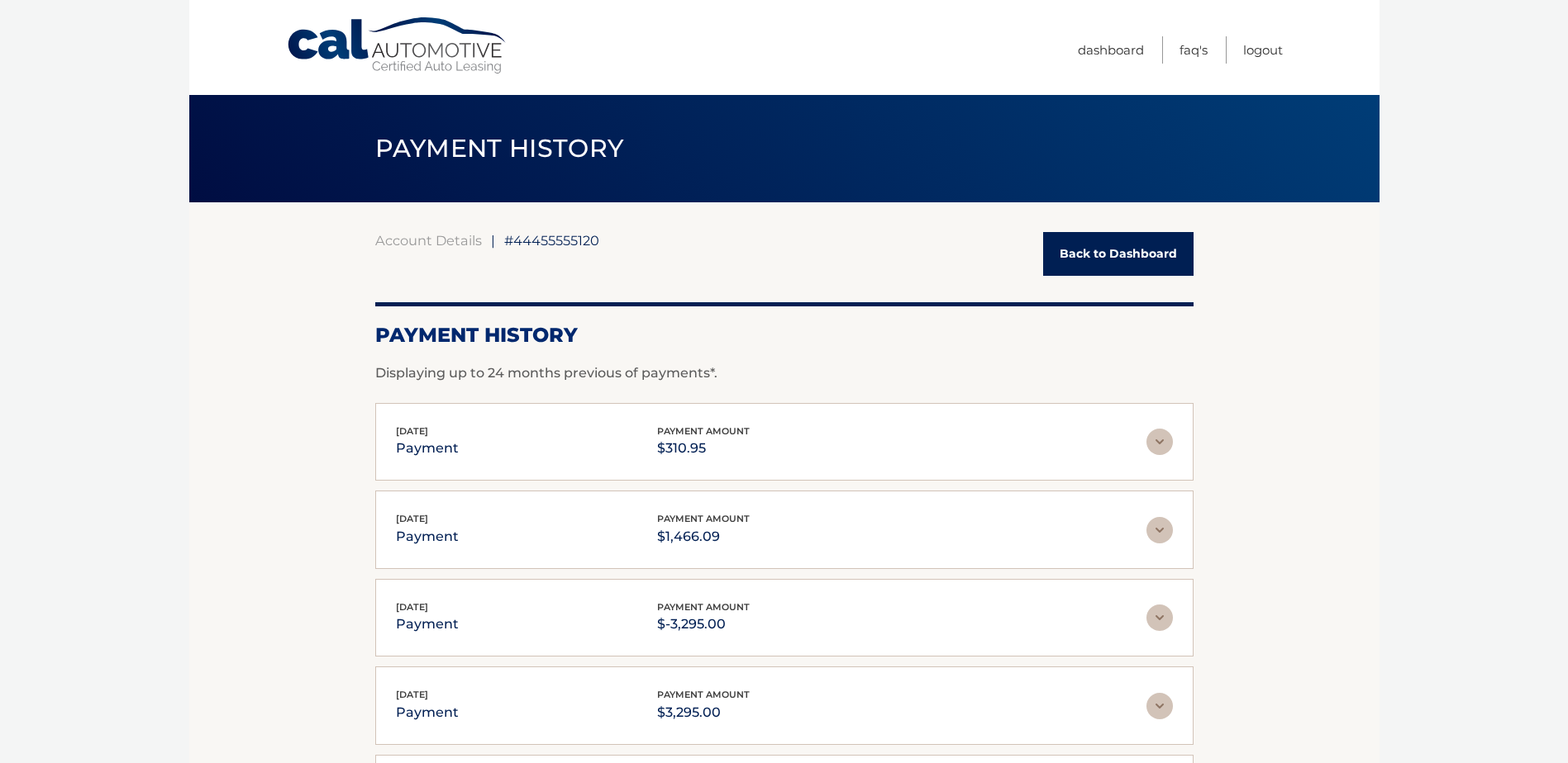
click at [1094, 254] on link "Back to Dashboard" at bounding box center [1119, 253] width 151 height 43
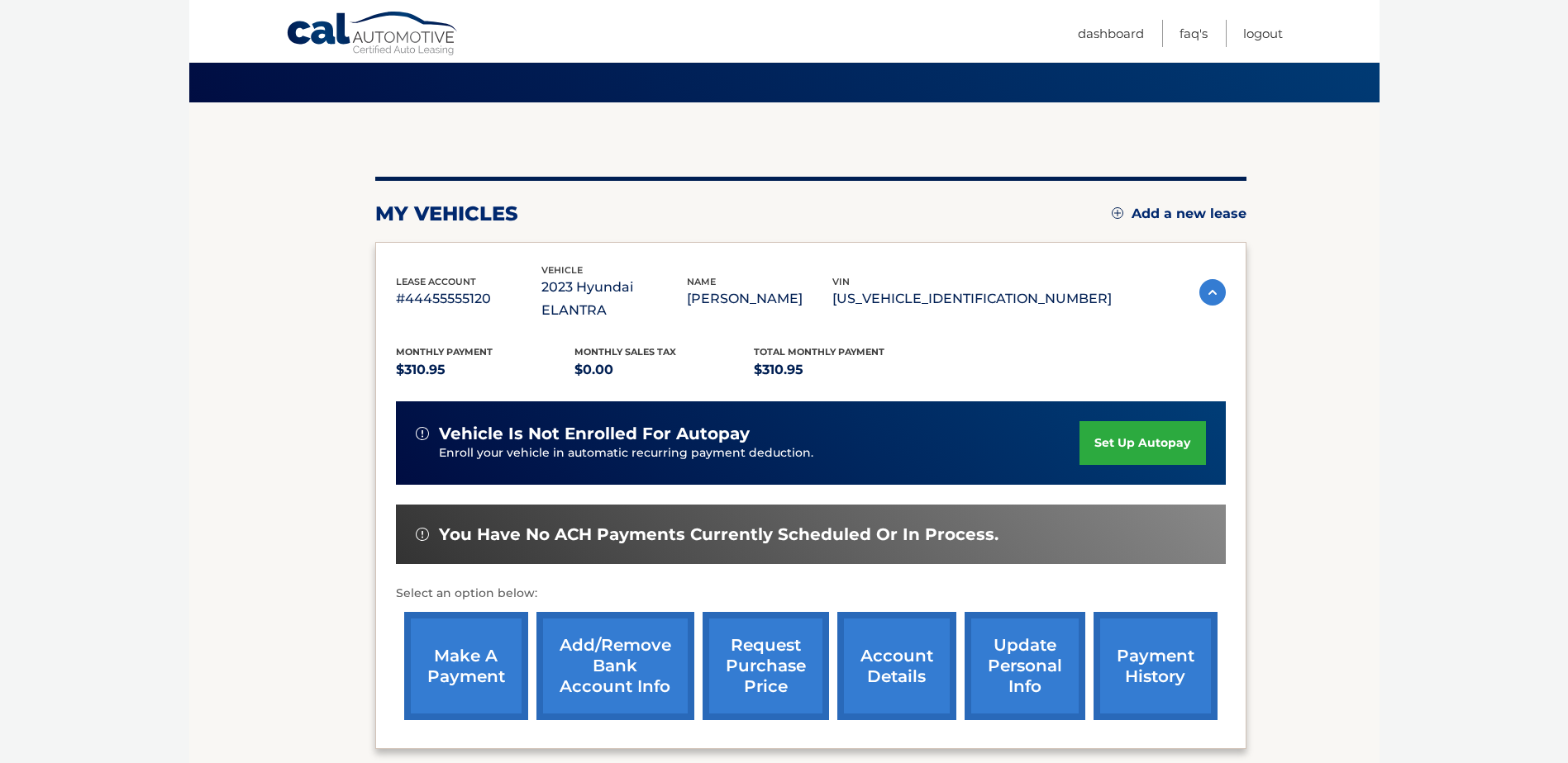
scroll to position [238, 0]
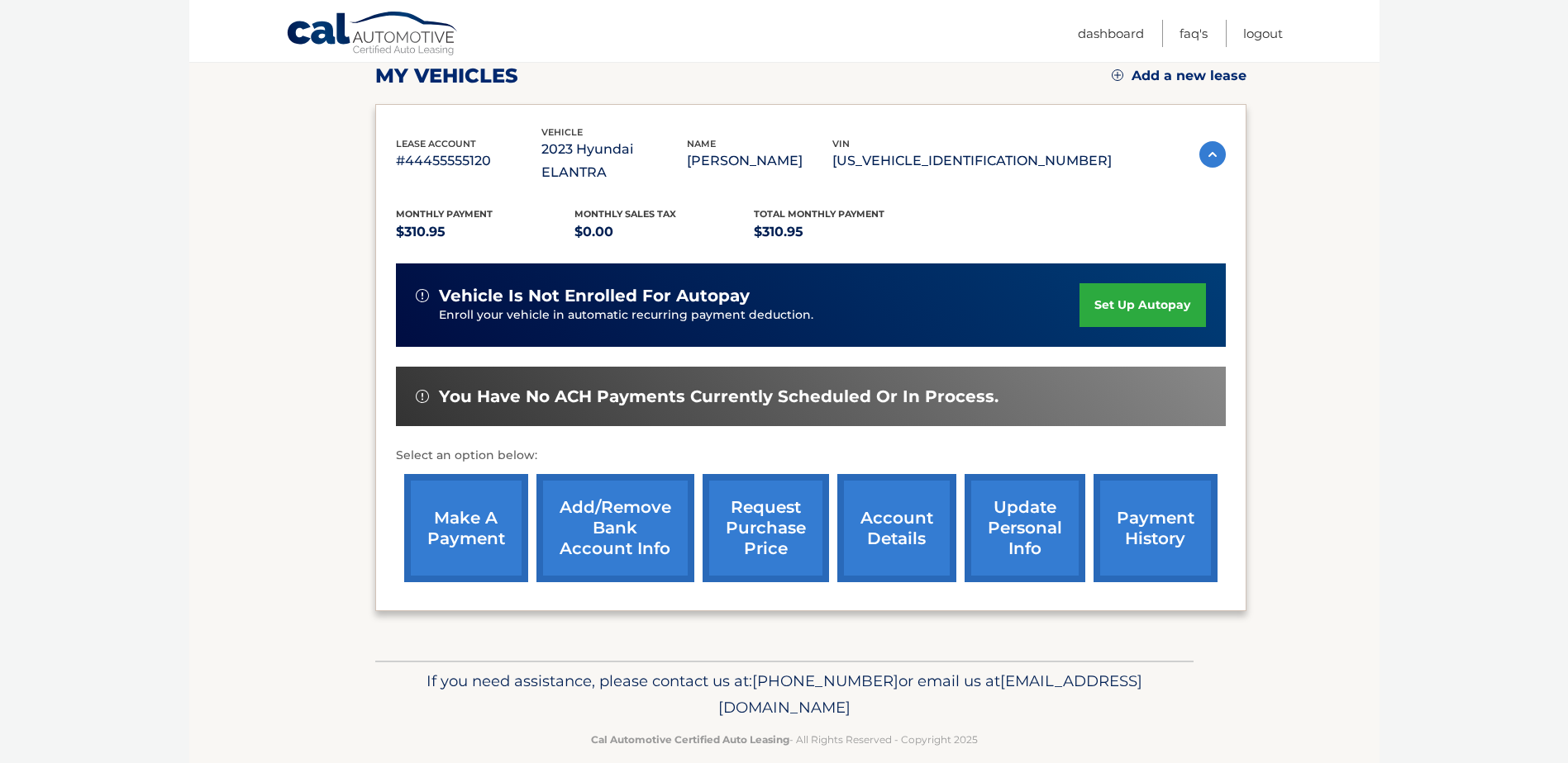
click at [457, 500] on link "make a payment" at bounding box center [466, 528] width 124 height 108
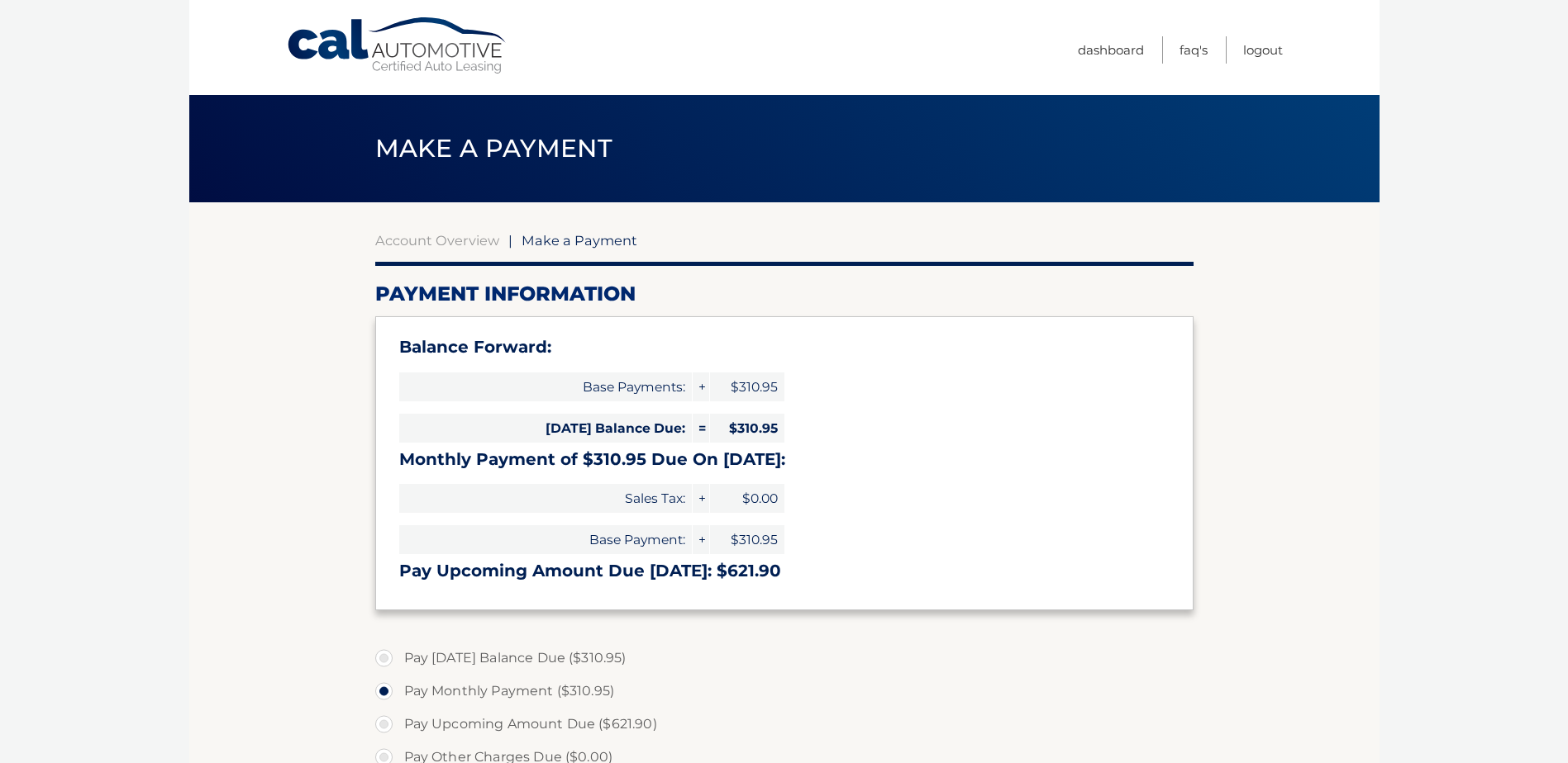
select select "NzY2MWFiZTQtNmE5ZS00NjhiLWE5YzEtMjVkOGY1ZTVkYjg1"
click at [1106, 48] on link "Dashboard" at bounding box center [1111, 50] width 66 height 27
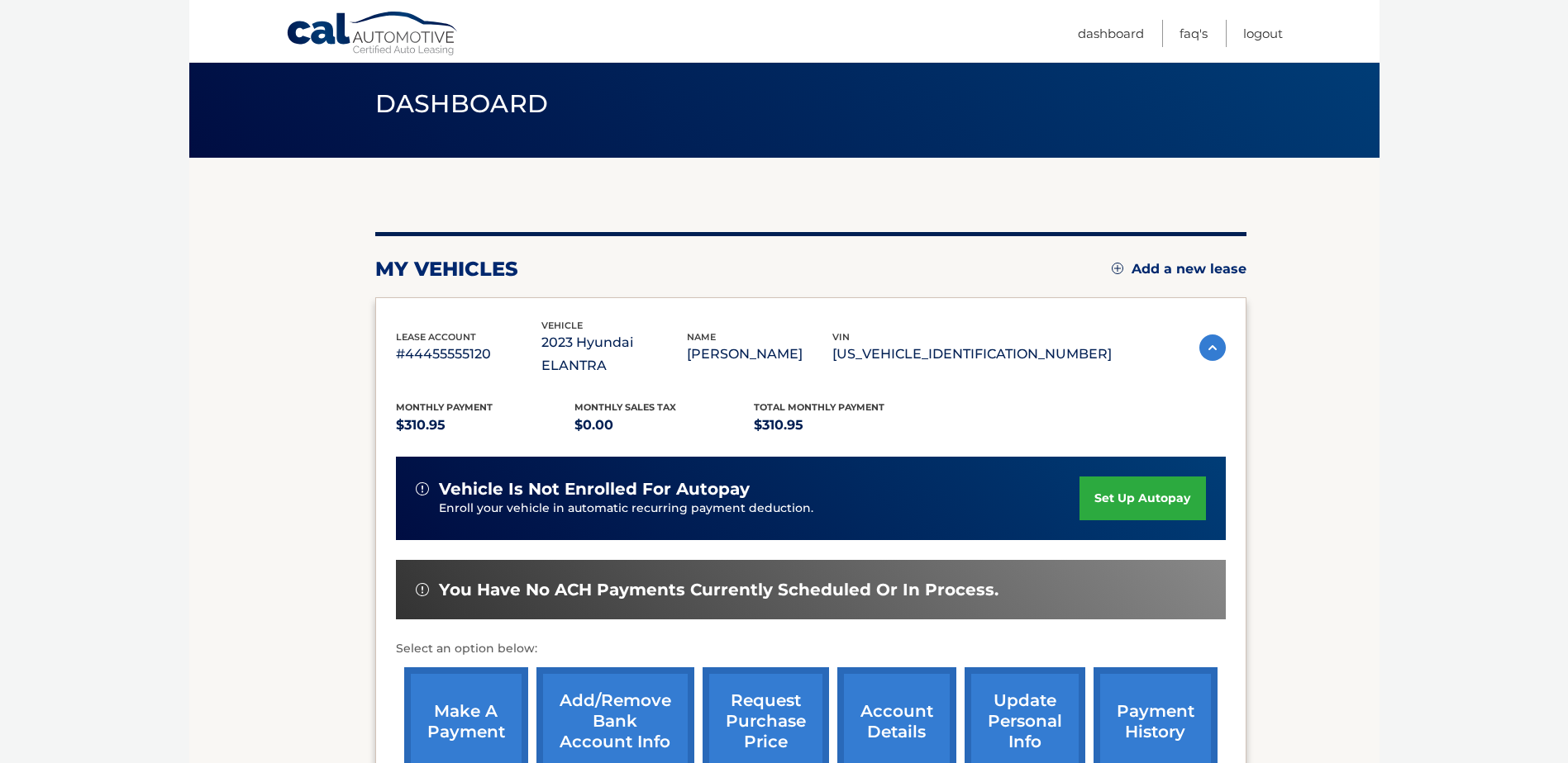
scroll to position [83, 0]
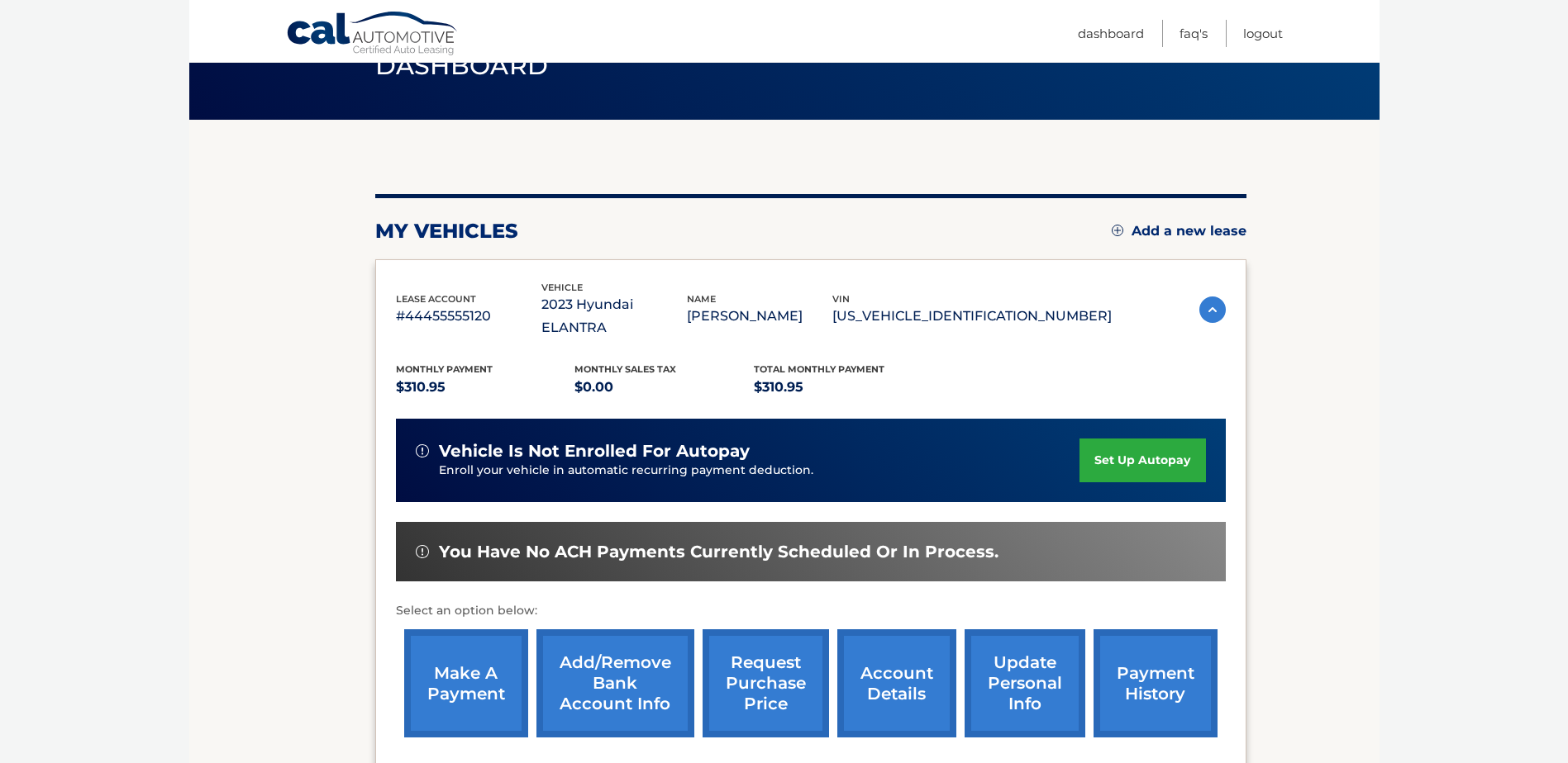
click at [1126, 655] on link "payment history" at bounding box center [1155, 684] width 124 height 108
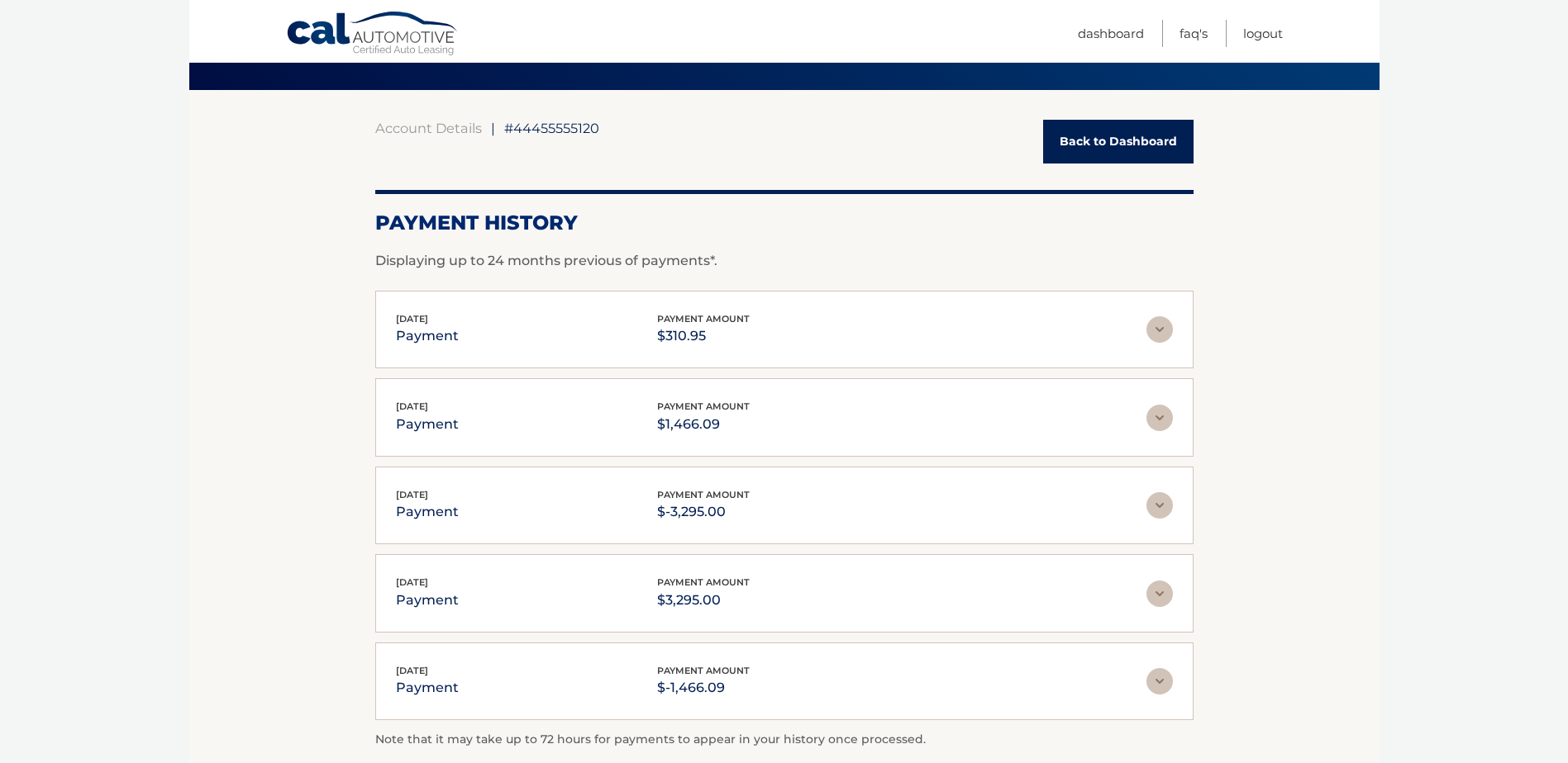
scroll to position [83, 0]
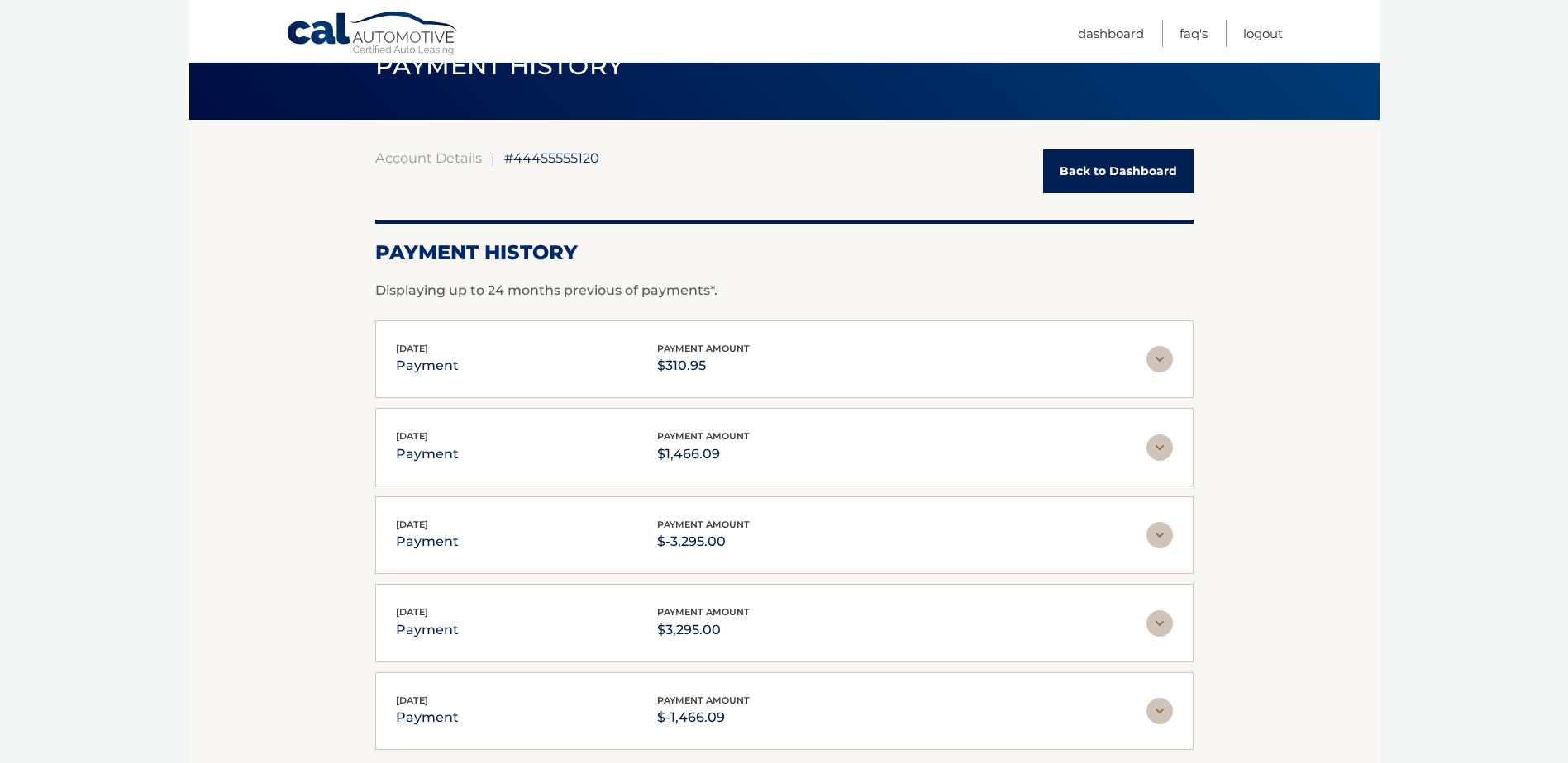
click at [1114, 174] on link "Back to Dashboard" at bounding box center [1119, 171] width 151 height 43
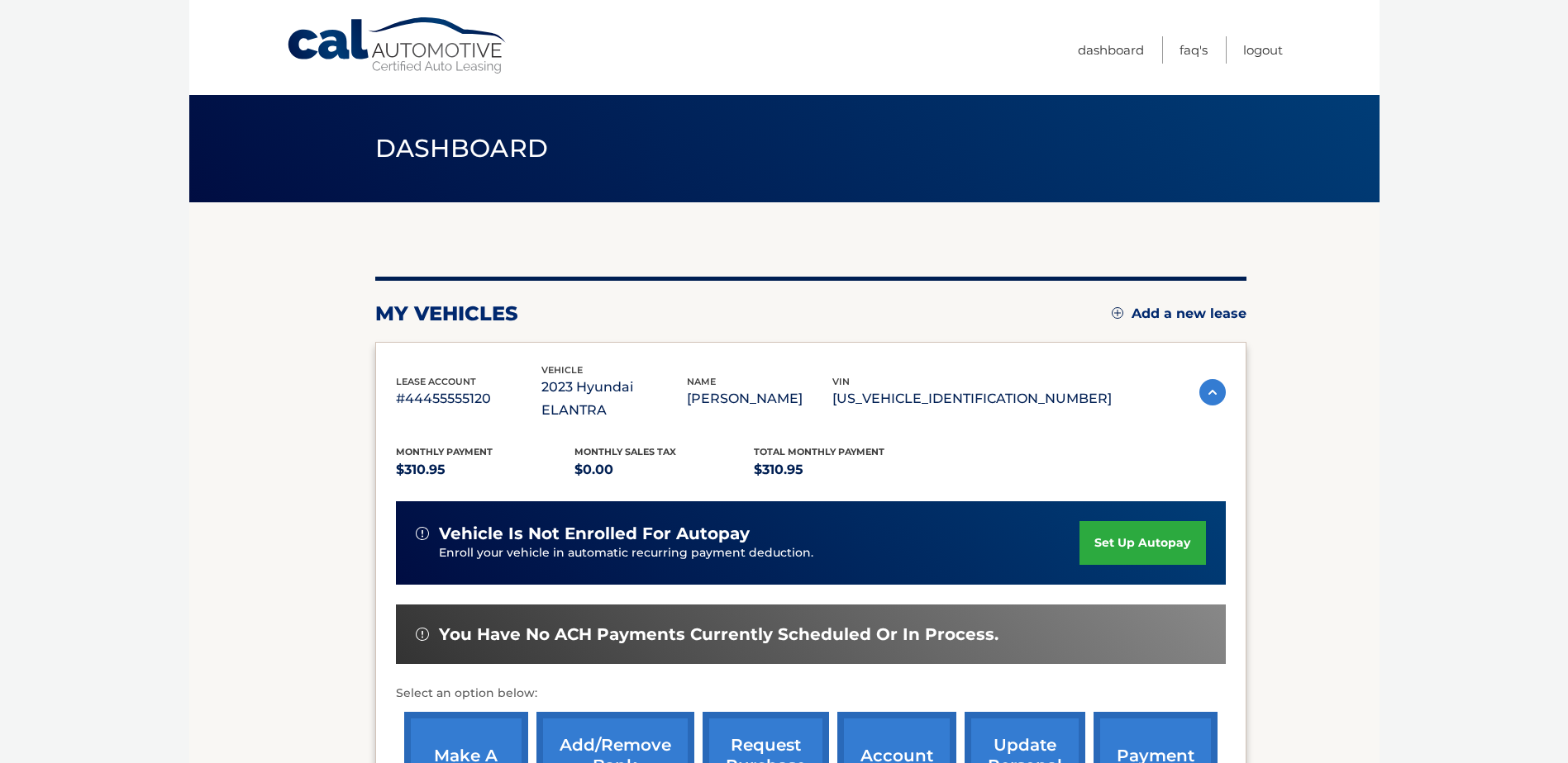
click at [469, 720] on link "make a payment" at bounding box center [466, 766] width 124 height 108
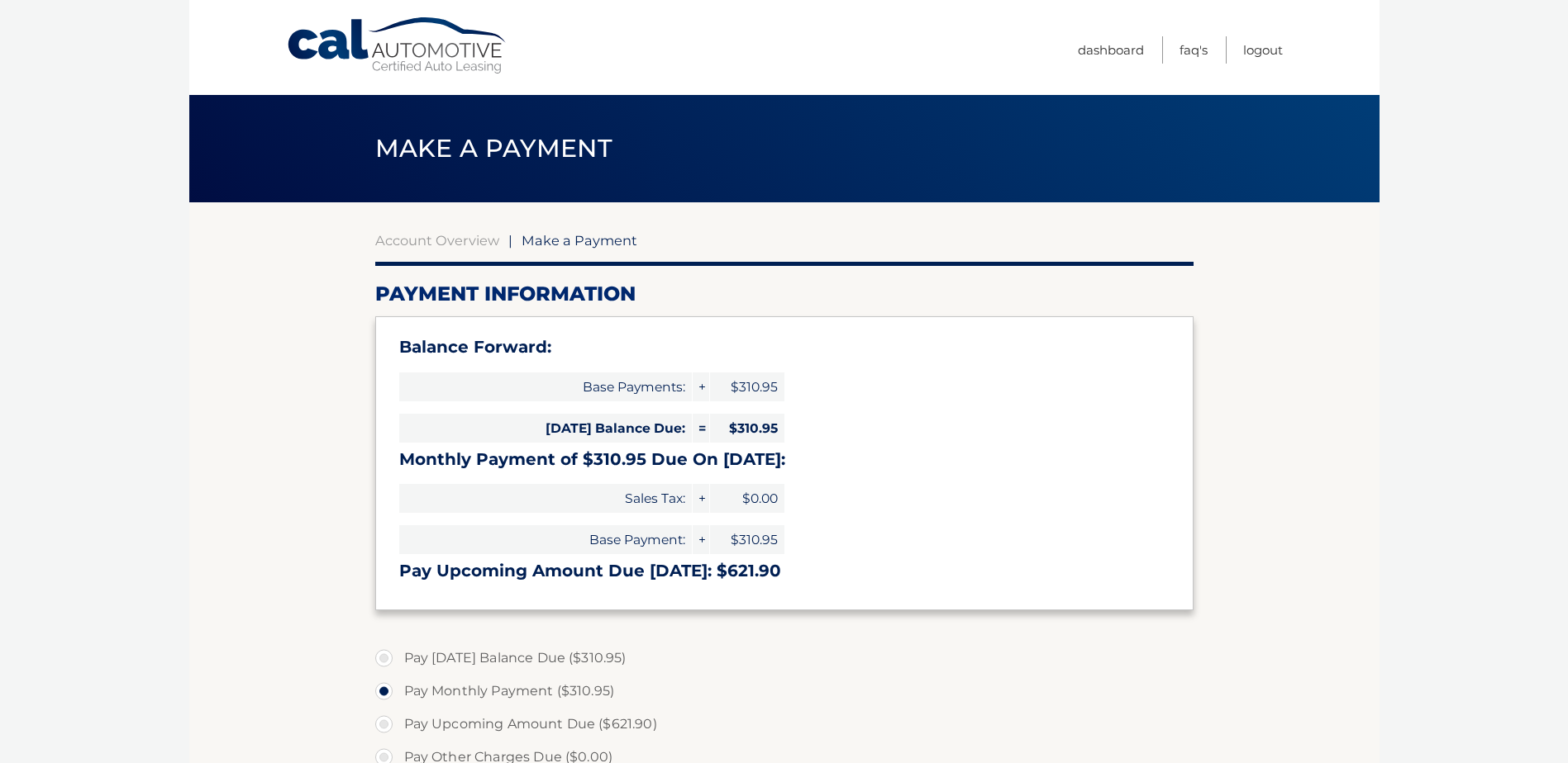
select select "NzY2MWFiZTQtNmE5ZS00NjhiLWE5YzEtMjVkOGY1ZTVkYjg1"
click at [956, 133] on header "Make a Payment" at bounding box center [784, 148] width 818 height 107
click at [1180, 54] on link "FAQ's" at bounding box center [1193, 50] width 28 height 27
click at [1119, 49] on link "Dashboard" at bounding box center [1111, 50] width 66 height 27
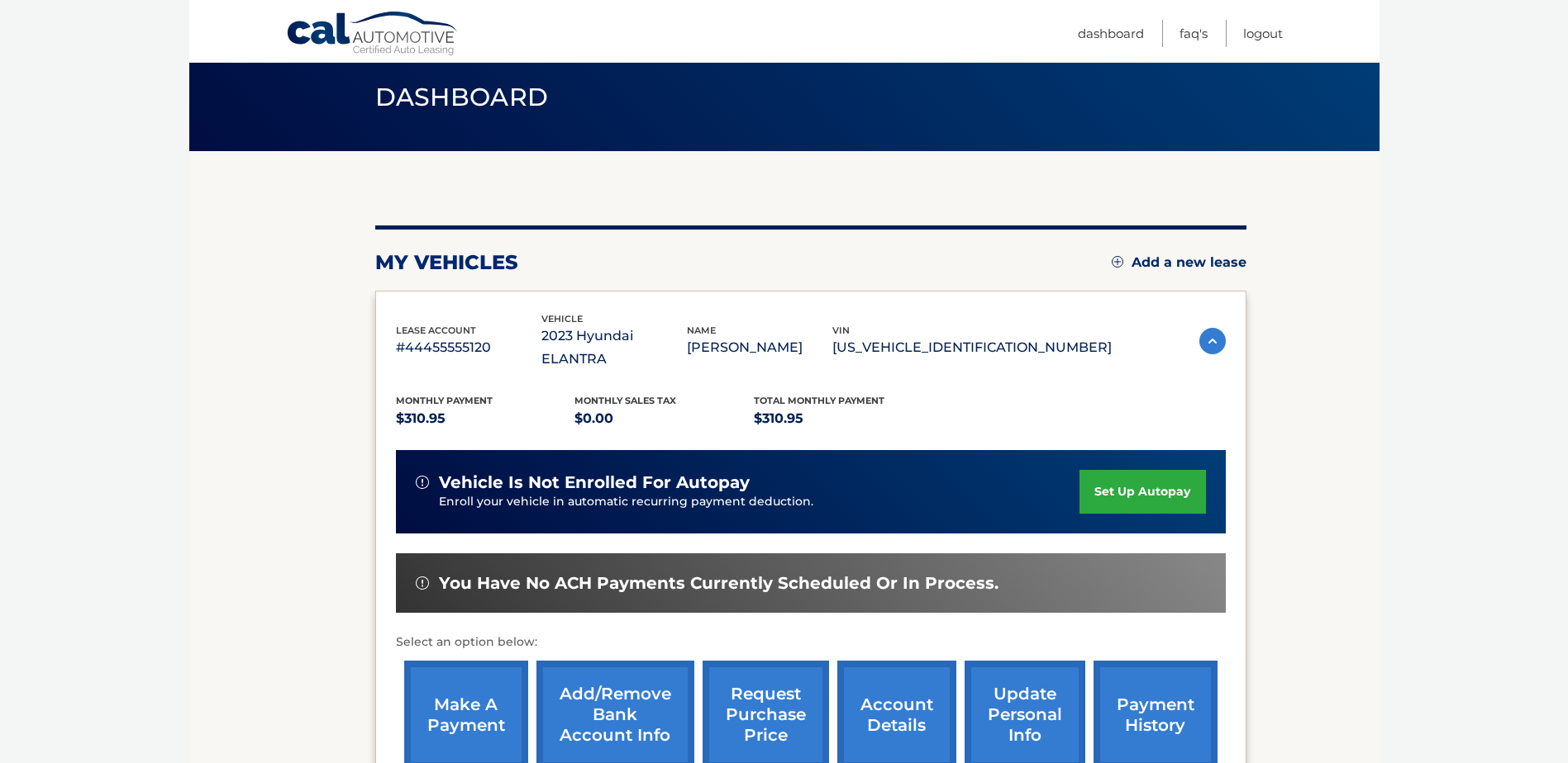
scroll to position [165, 0]
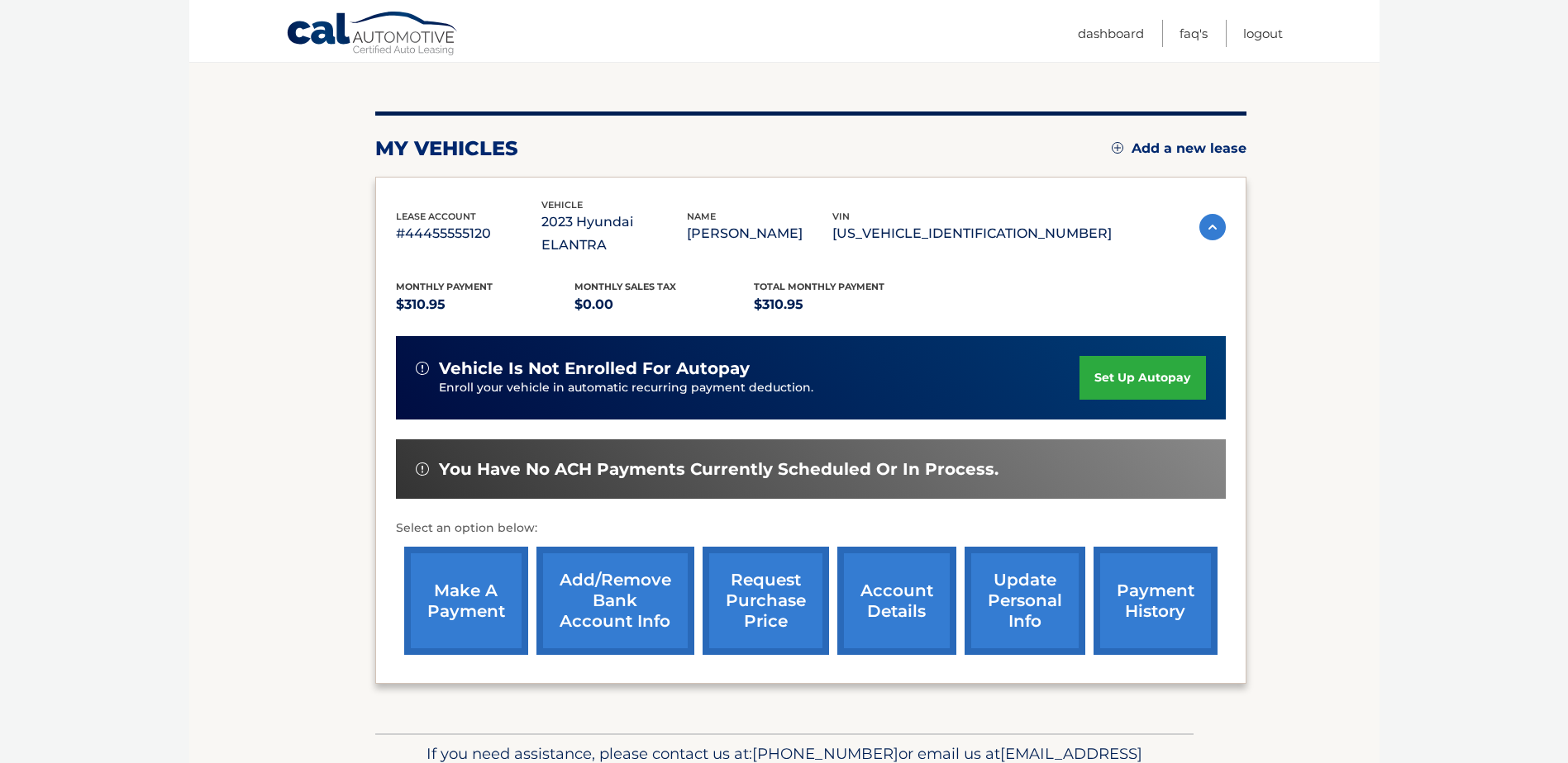
click at [1132, 566] on link "payment history" at bounding box center [1155, 601] width 124 height 108
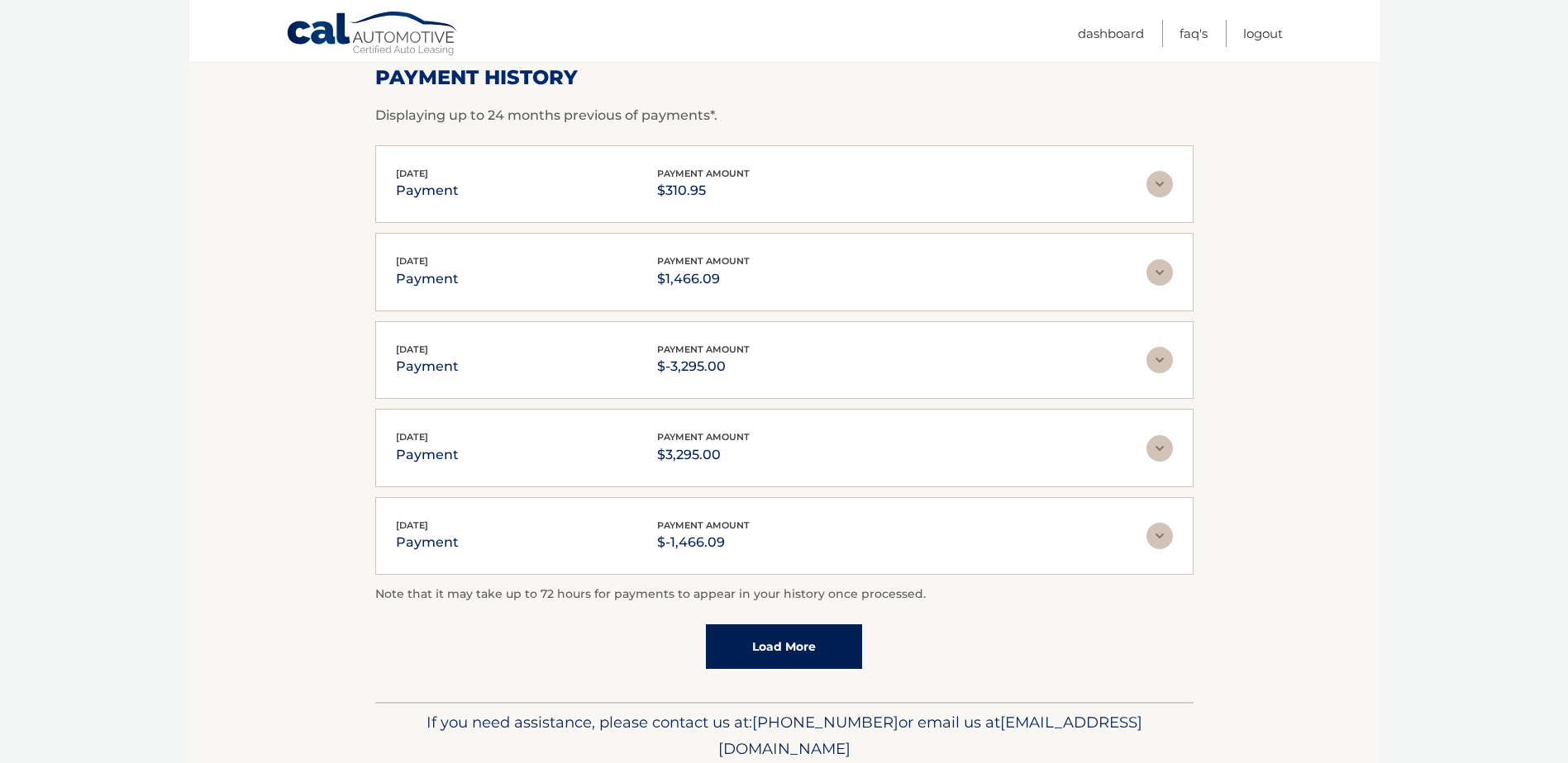
scroll to position [157, 0]
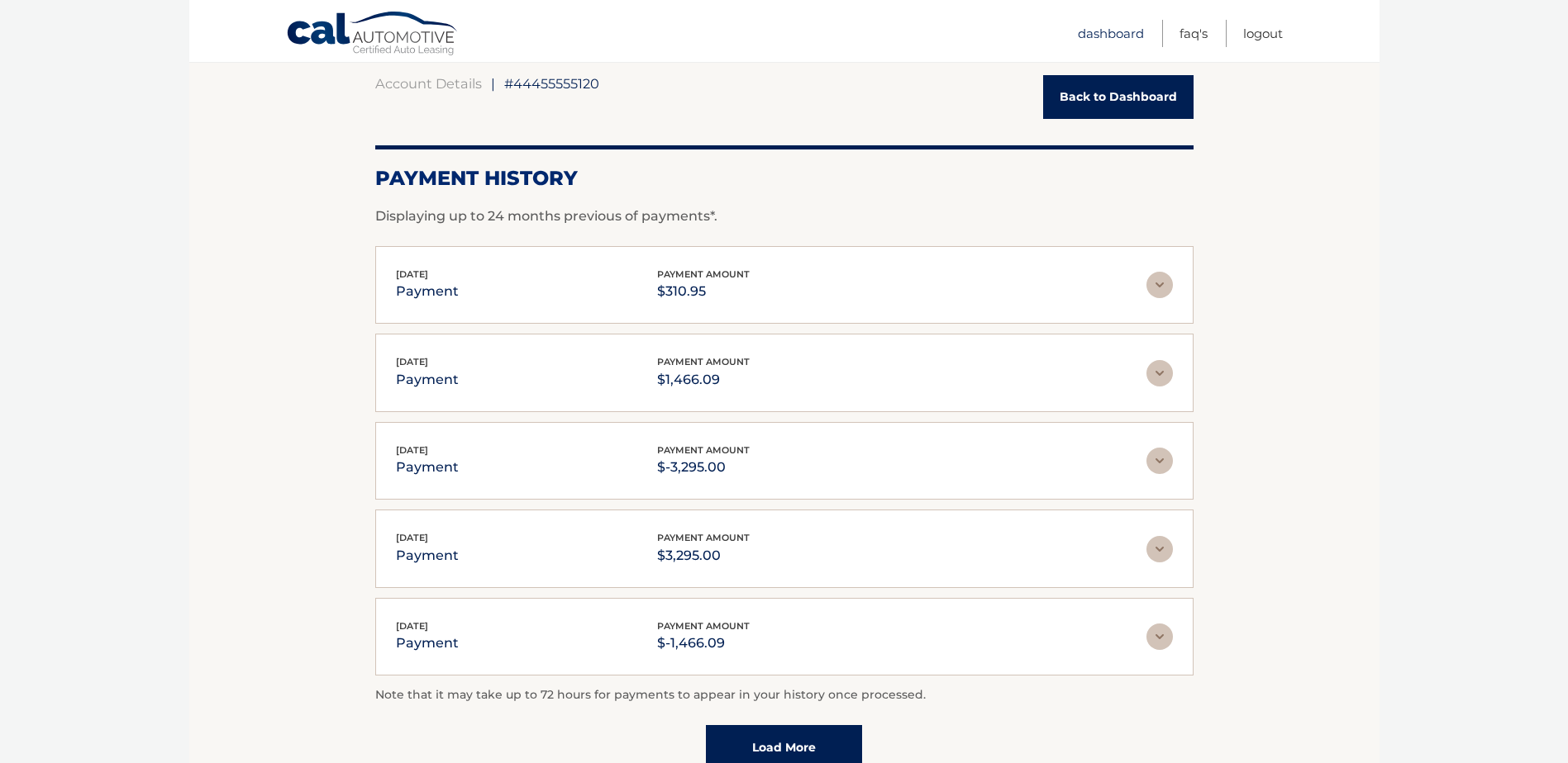
click at [1110, 34] on link "Dashboard" at bounding box center [1111, 34] width 66 height 27
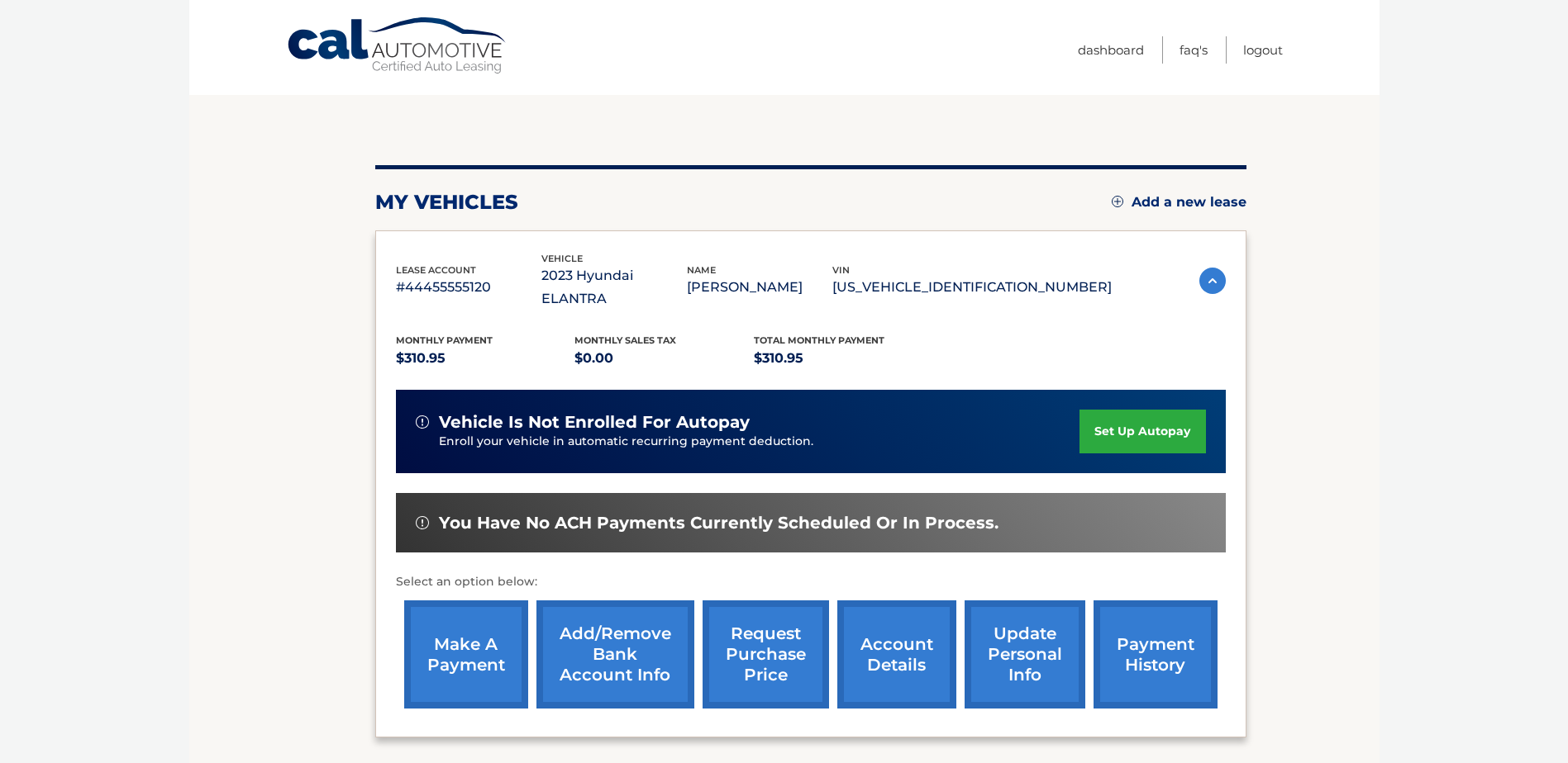
scroll to position [238, 0]
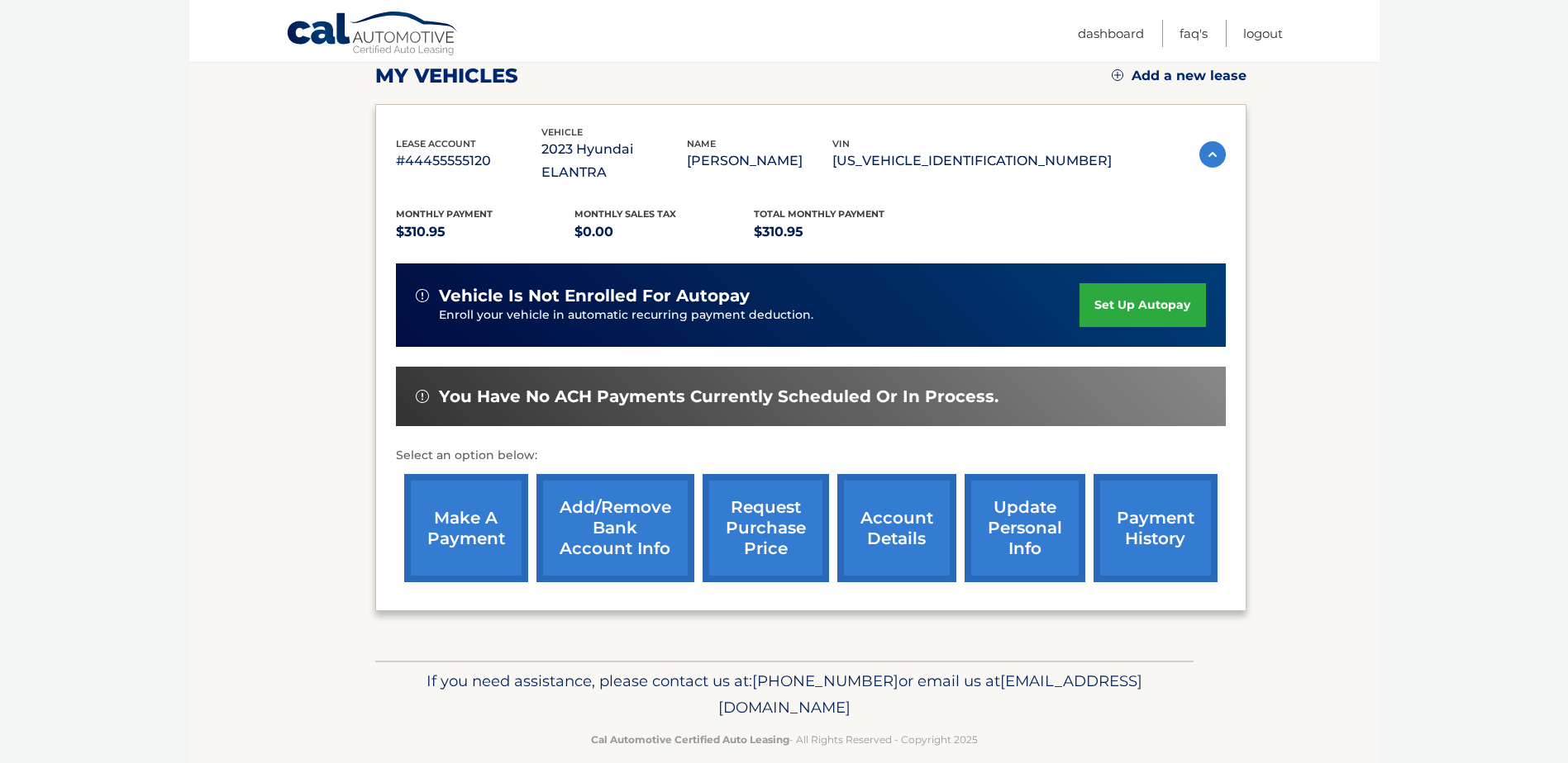
click at [491, 504] on link "make a payment" at bounding box center [466, 528] width 124 height 108
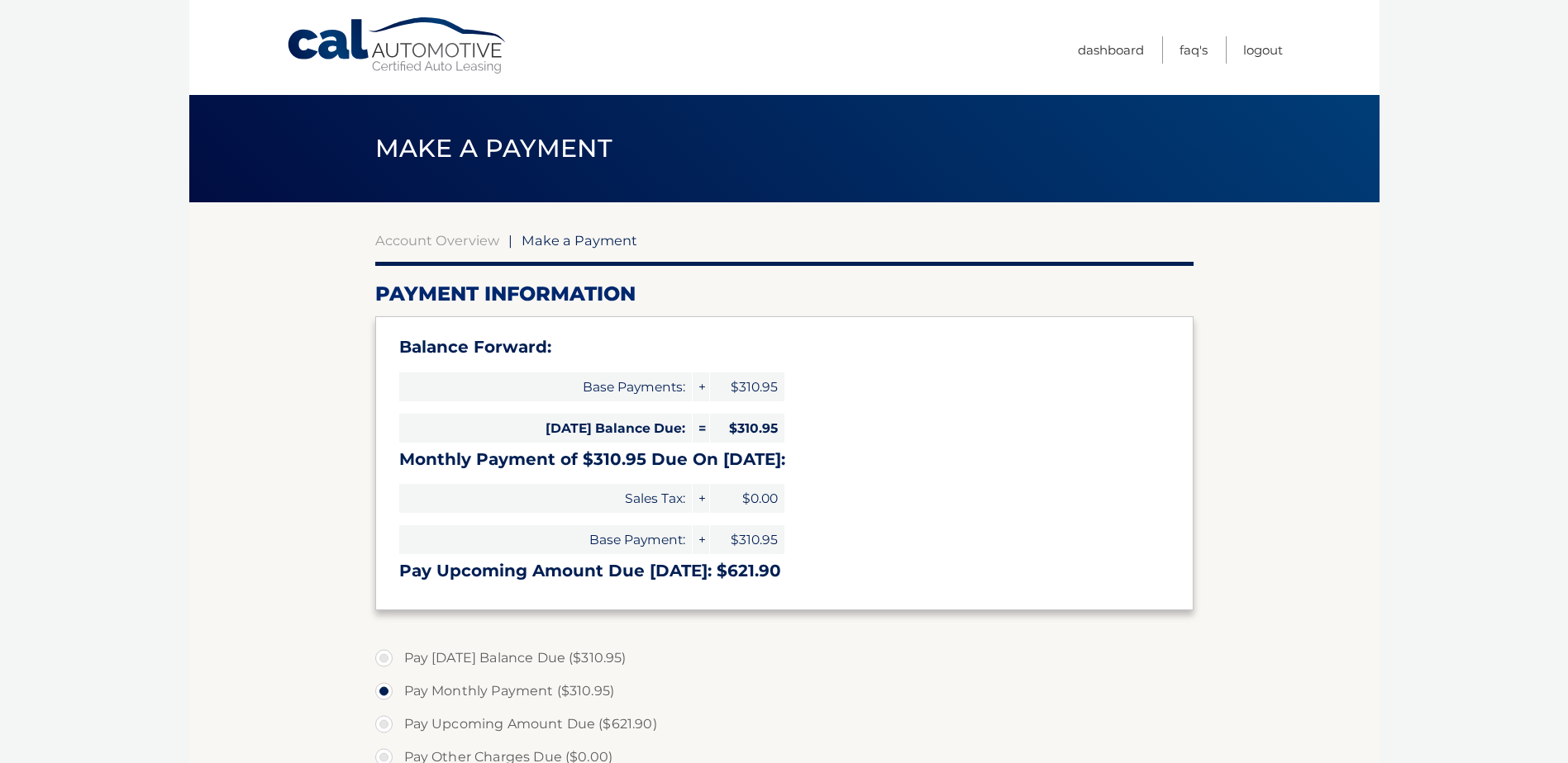
select select "NzY2MWFiZTQtNmE5ZS00NjhiLWE5YzEtMjVkOGY1ZTVkYjg1"
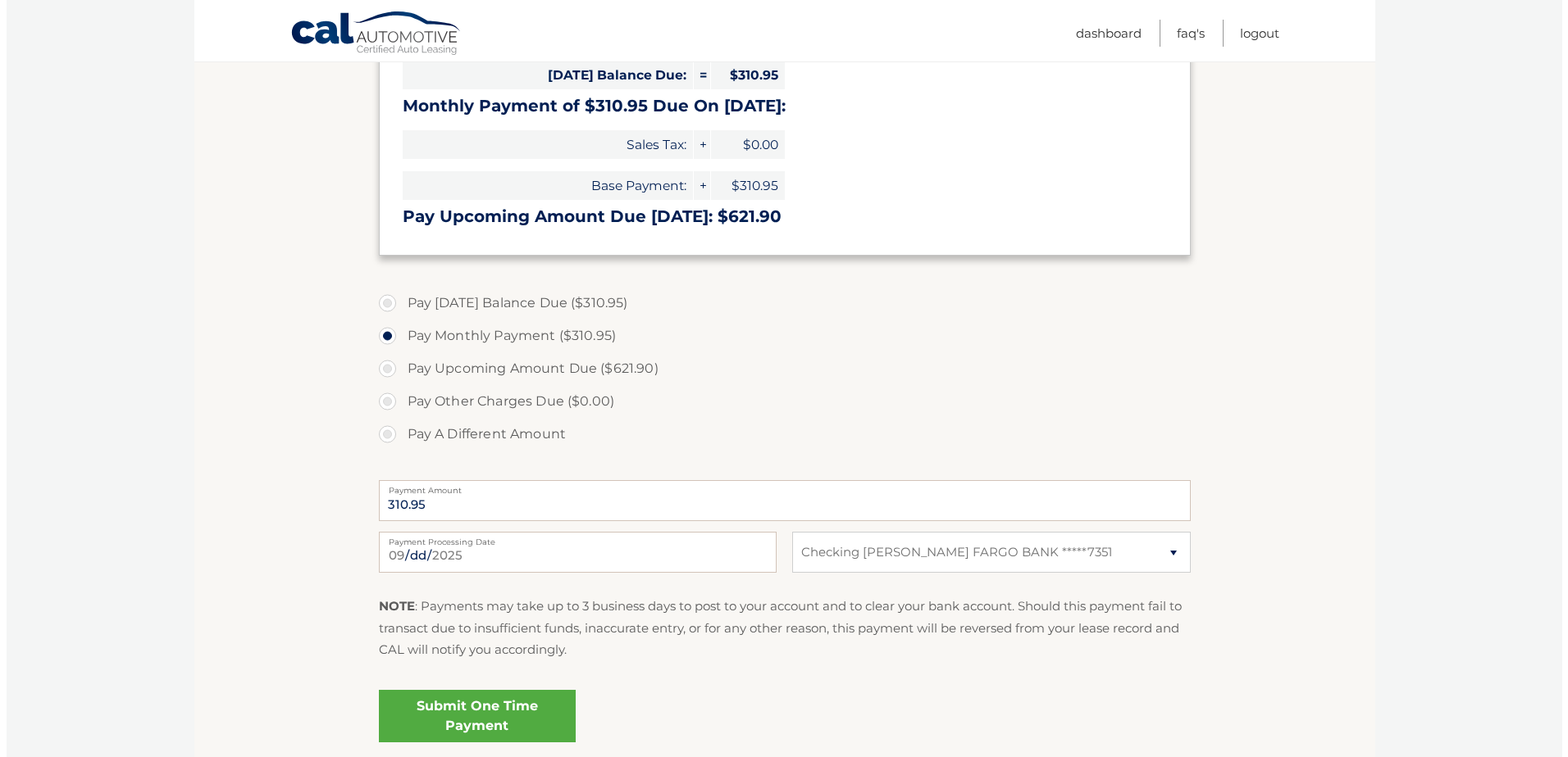
scroll to position [484, 0]
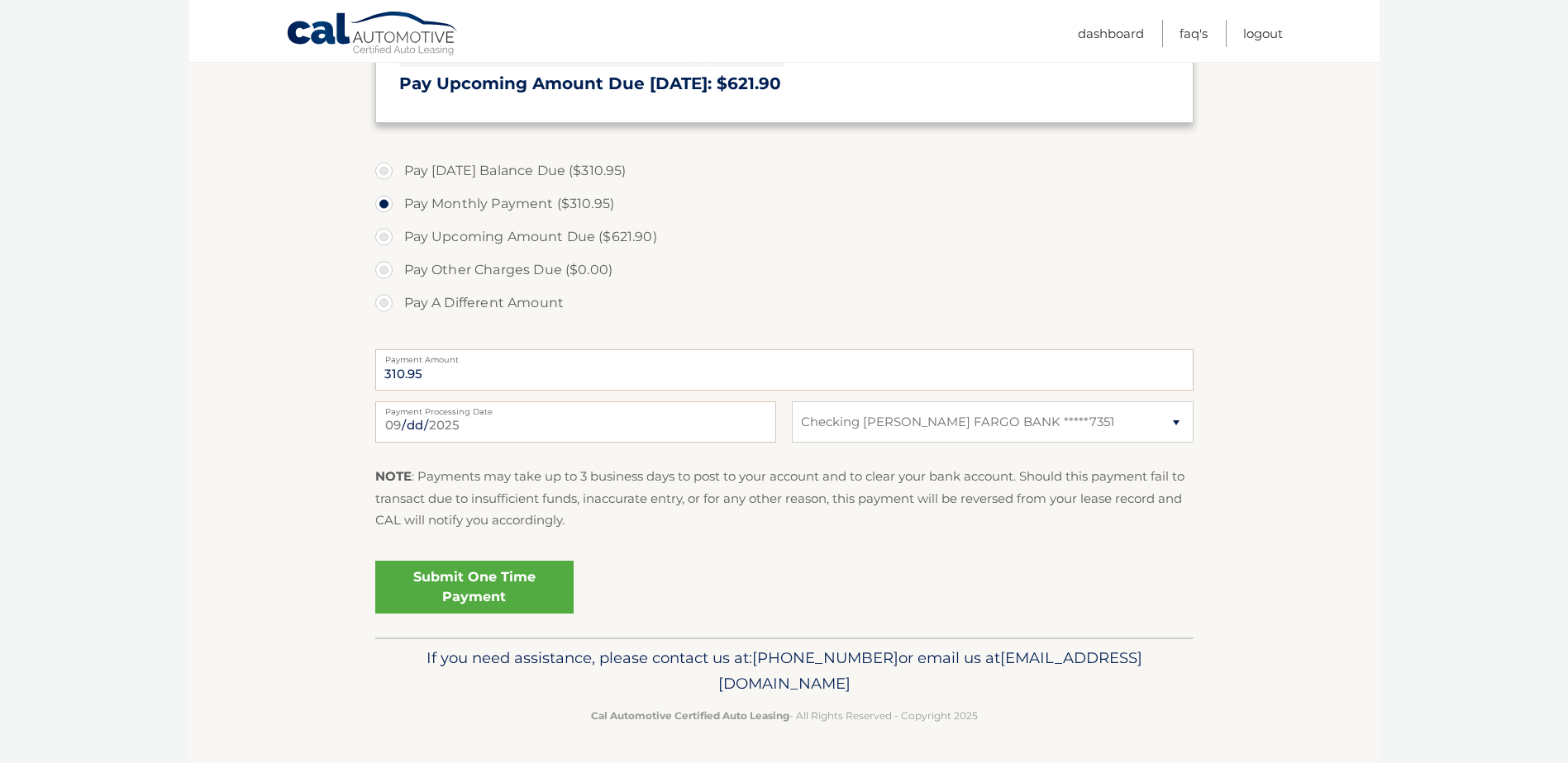
click at [503, 590] on link "Submit One Time Payment" at bounding box center [473, 587] width 198 height 53
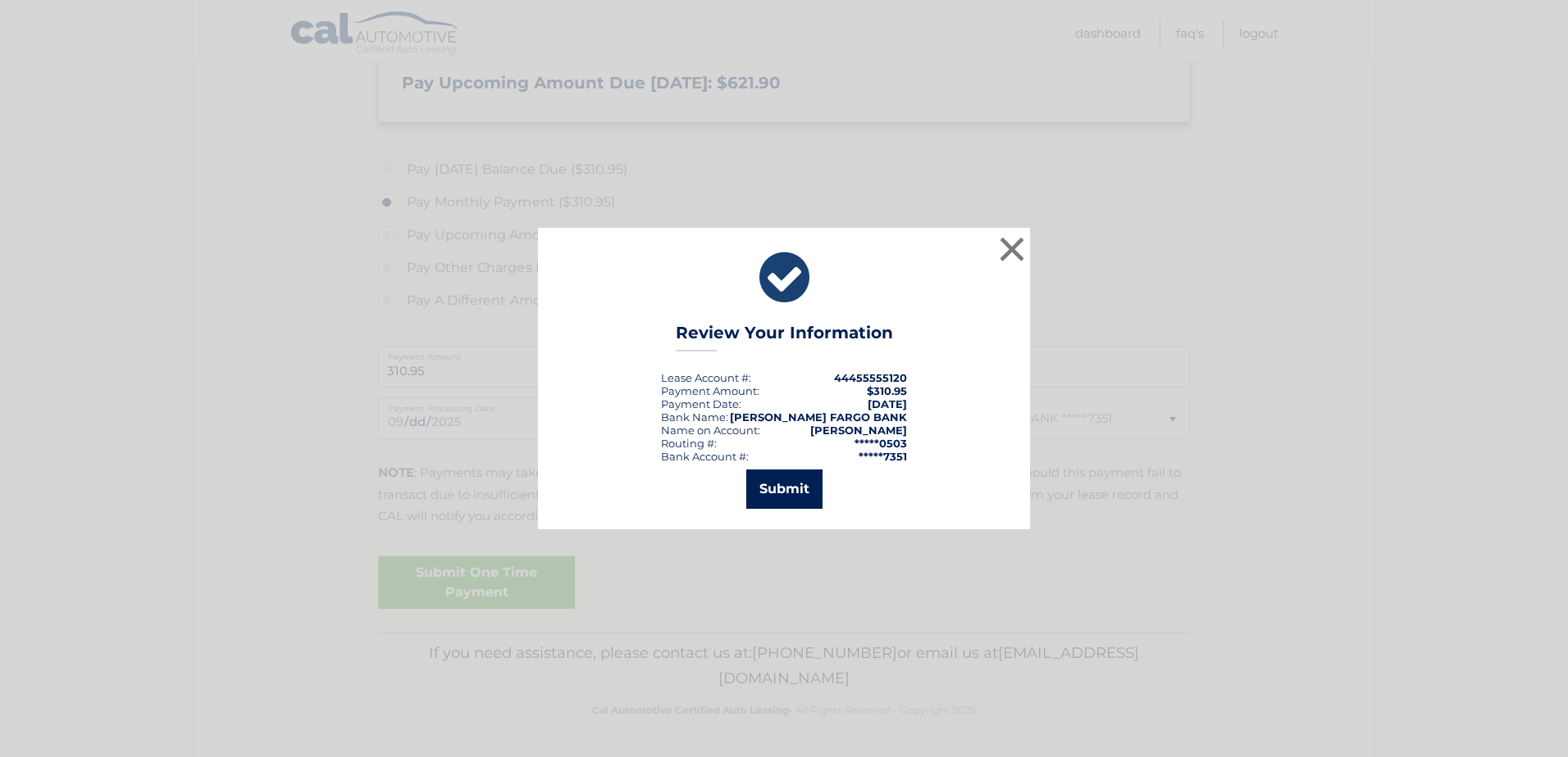
click at [764, 493] on button "Submit" at bounding box center [784, 489] width 77 height 39
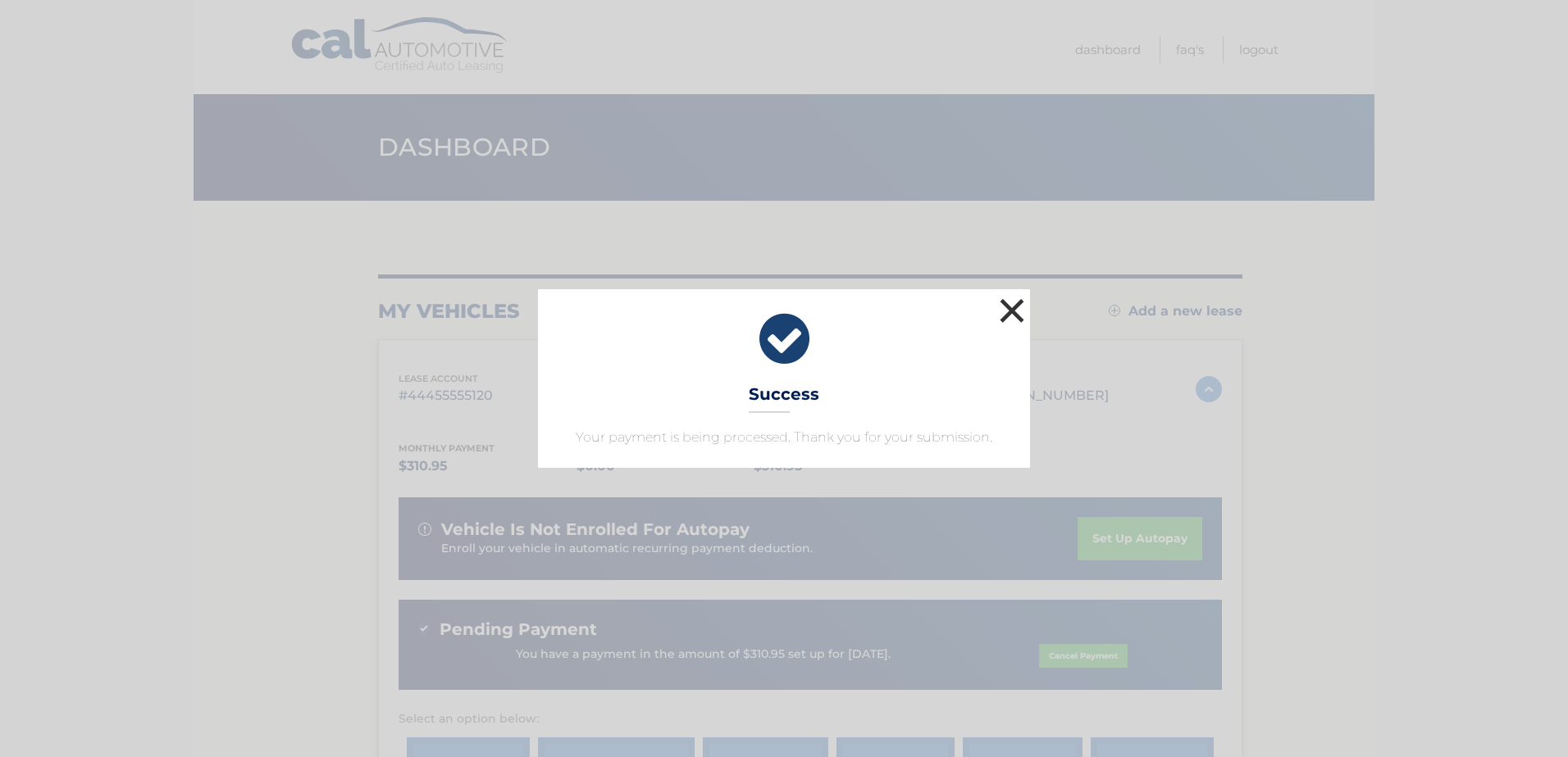
click at [1015, 310] on button "×" at bounding box center [1012, 310] width 33 height 33
